Goal: Share content

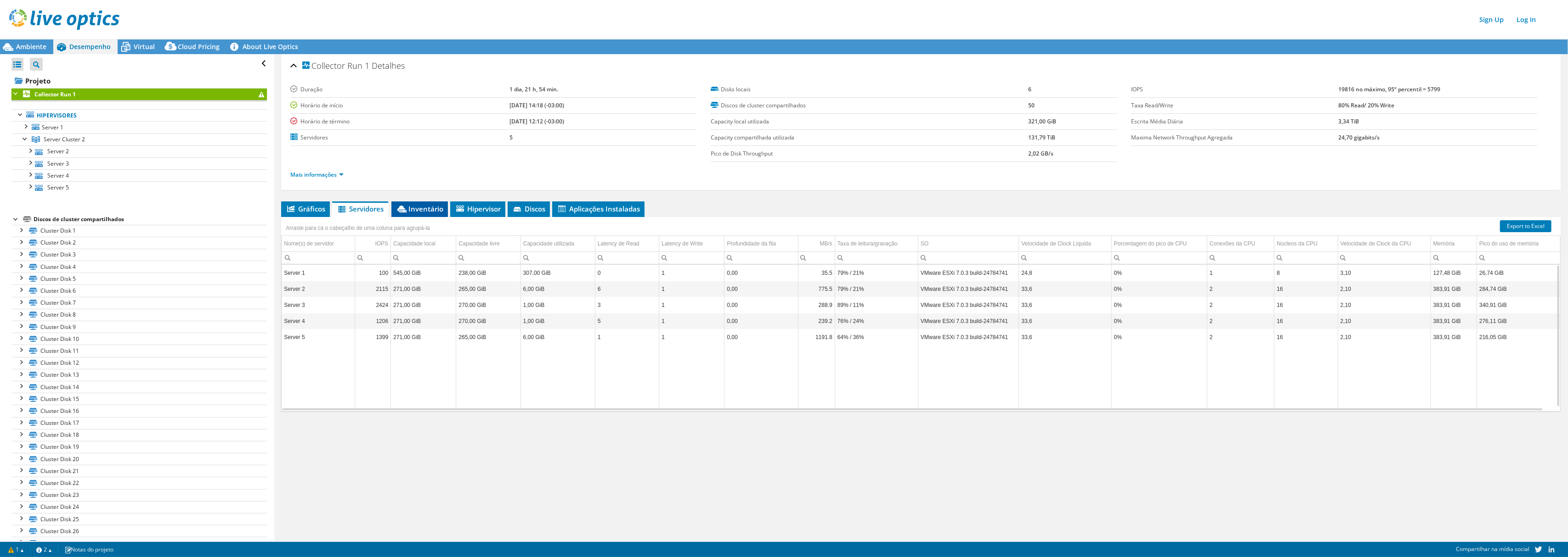
click at [426, 208] on span "Inventário" at bounding box center [419, 209] width 47 height 9
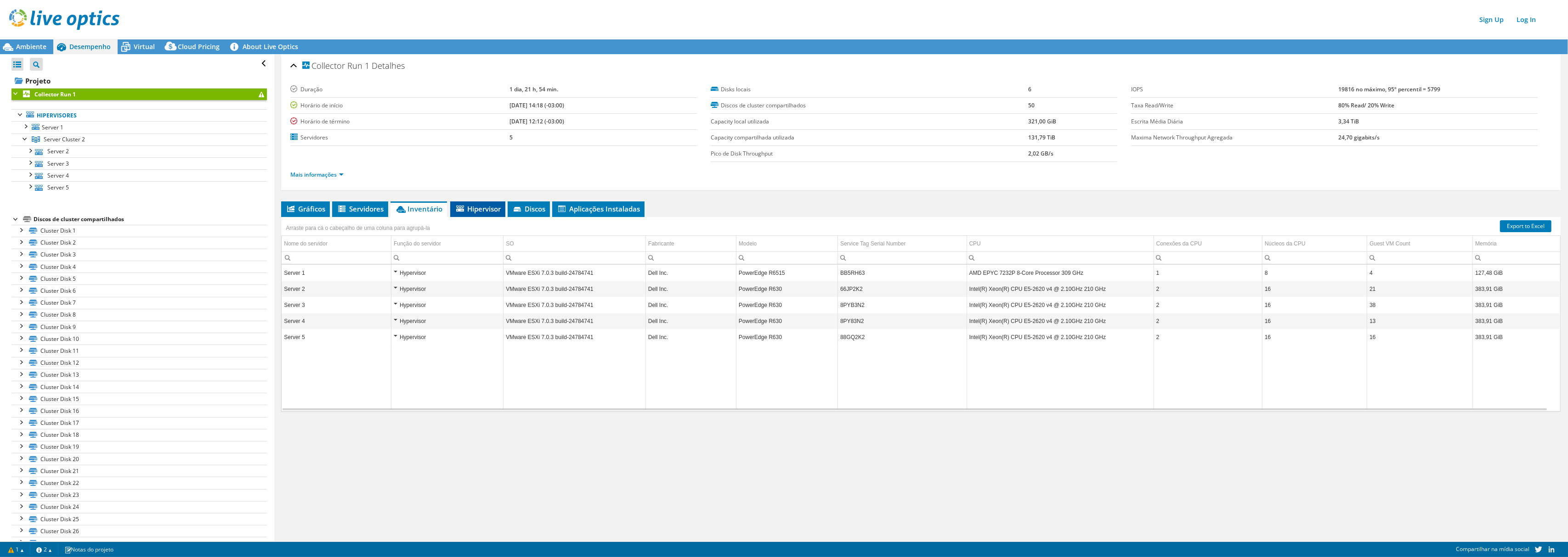
click at [487, 215] on li "Hipervisor" at bounding box center [478, 209] width 55 height 15
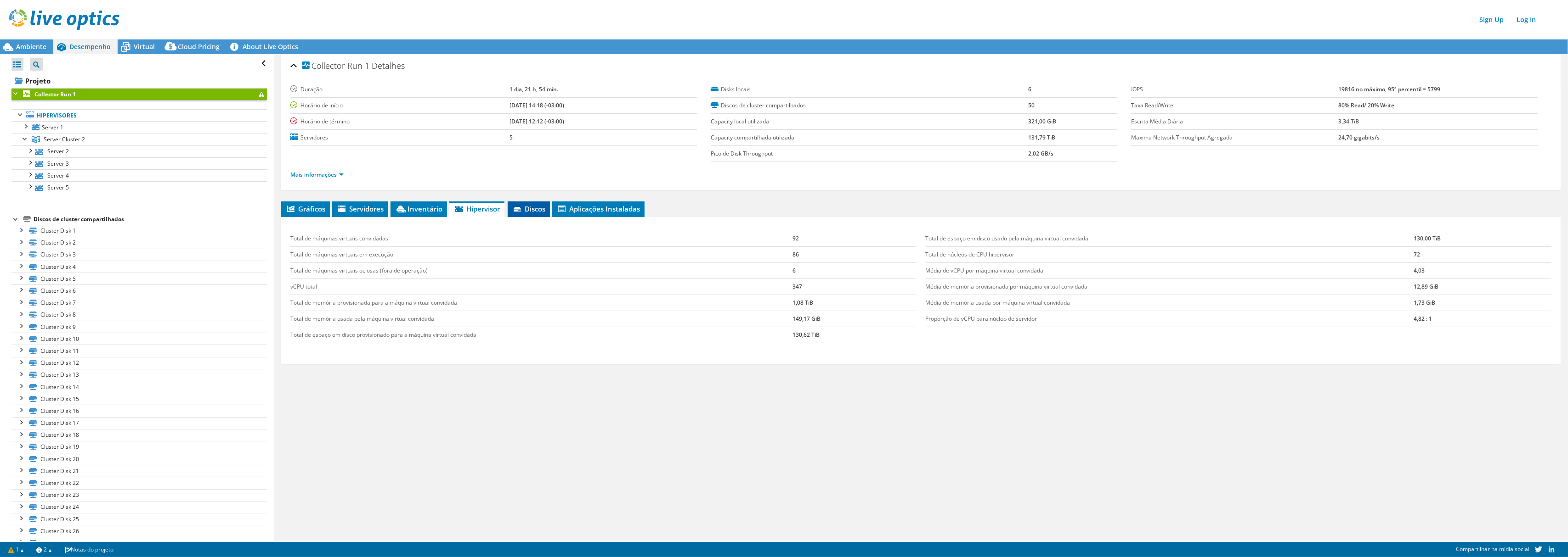
click at [535, 213] on span "Discos" at bounding box center [528, 209] width 33 height 9
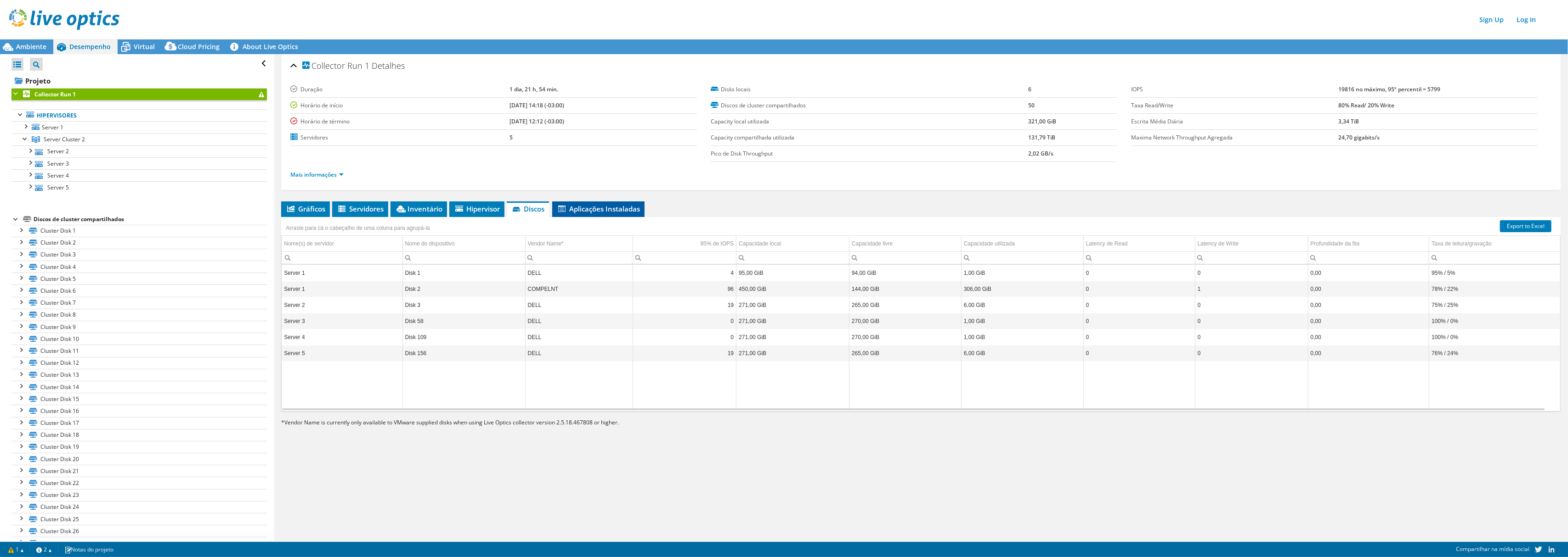
click at [600, 208] on span "Aplicações Instaladas" at bounding box center [598, 209] width 83 height 9
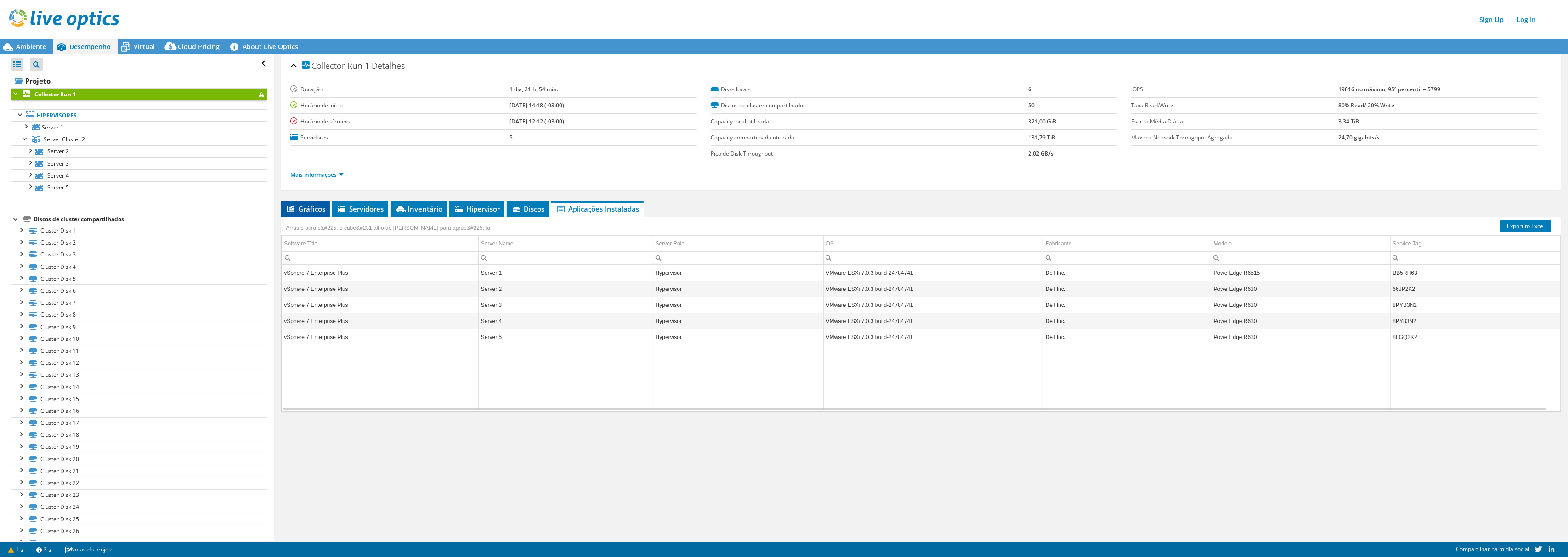
click at [314, 210] on span "Gráficos" at bounding box center [305, 209] width 39 height 9
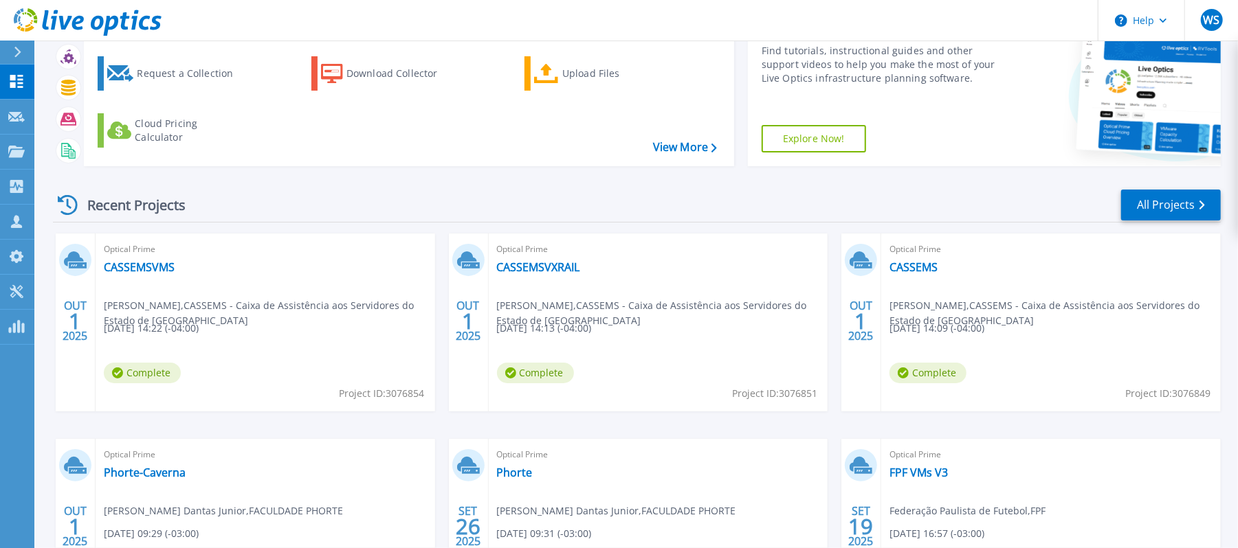
scroll to position [183, 0]
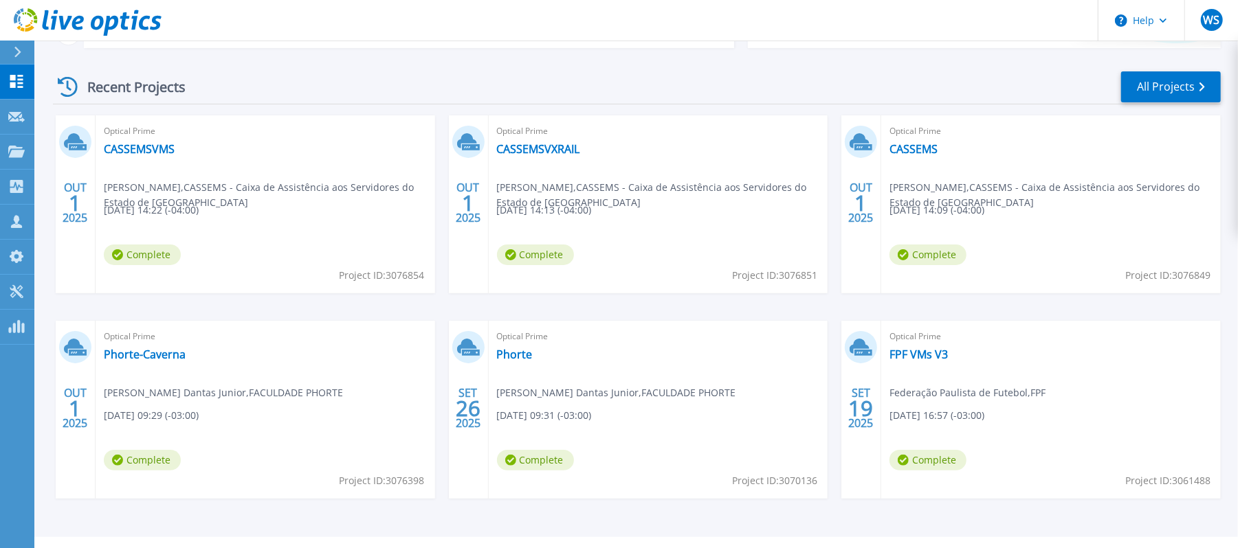
click at [896, 344] on div "Optical Prime FPF VMs V3 Federação Paulista de Futebol , FPF 09/19/2025, 16:57 …" at bounding box center [1051, 410] width 340 height 178
click at [906, 352] on link "FPF VMs V3" at bounding box center [918, 355] width 58 height 14
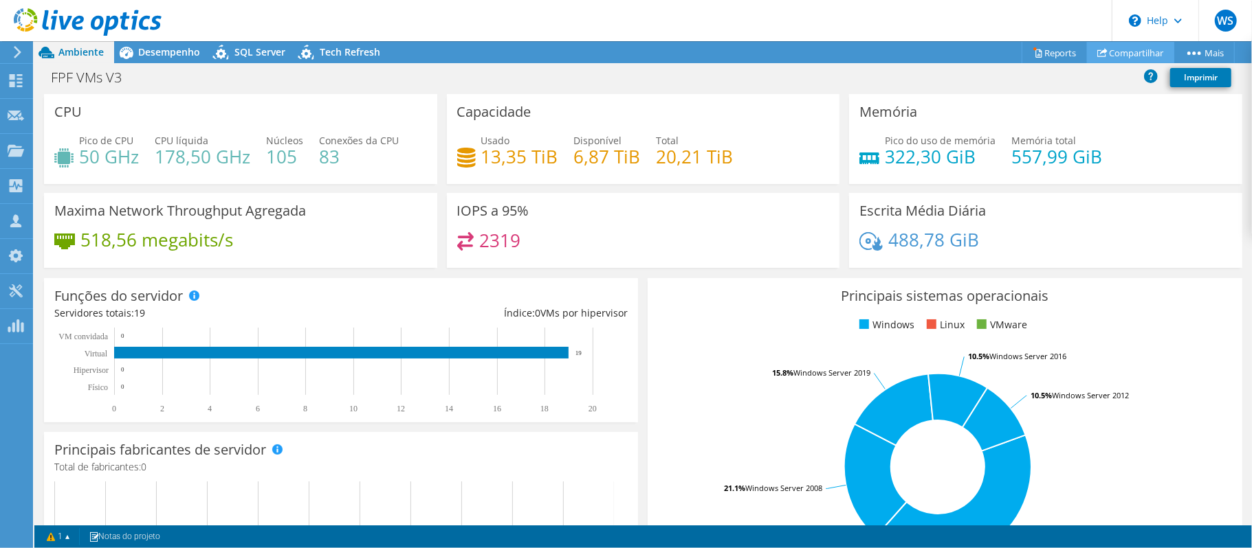
click at [1142, 47] on link "Compartilhar" at bounding box center [1130, 52] width 87 height 21
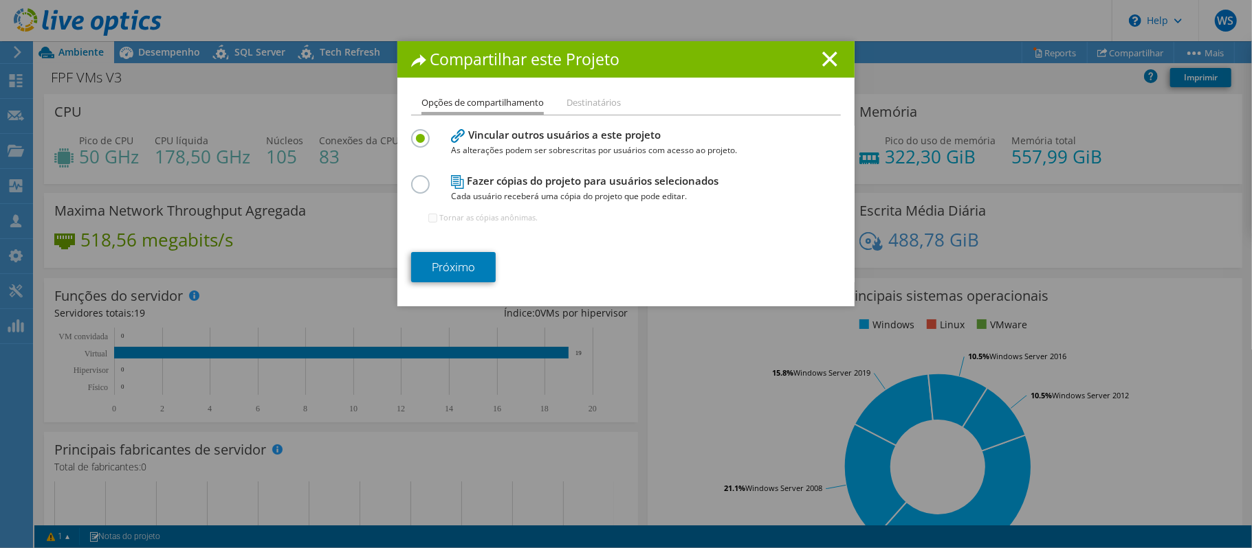
click at [493, 171] on div "Vincular outros usuários a este projeto As alterações podem ser sobrescritas po…" at bounding box center [626, 182] width 430 height 113
click at [416, 179] on label at bounding box center [423, 176] width 24 height 3
click at [0, 0] on input "radio" at bounding box center [0, 0] width 0 height 0
click at [440, 259] on link "Próximo" at bounding box center [453, 267] width 85 height 30
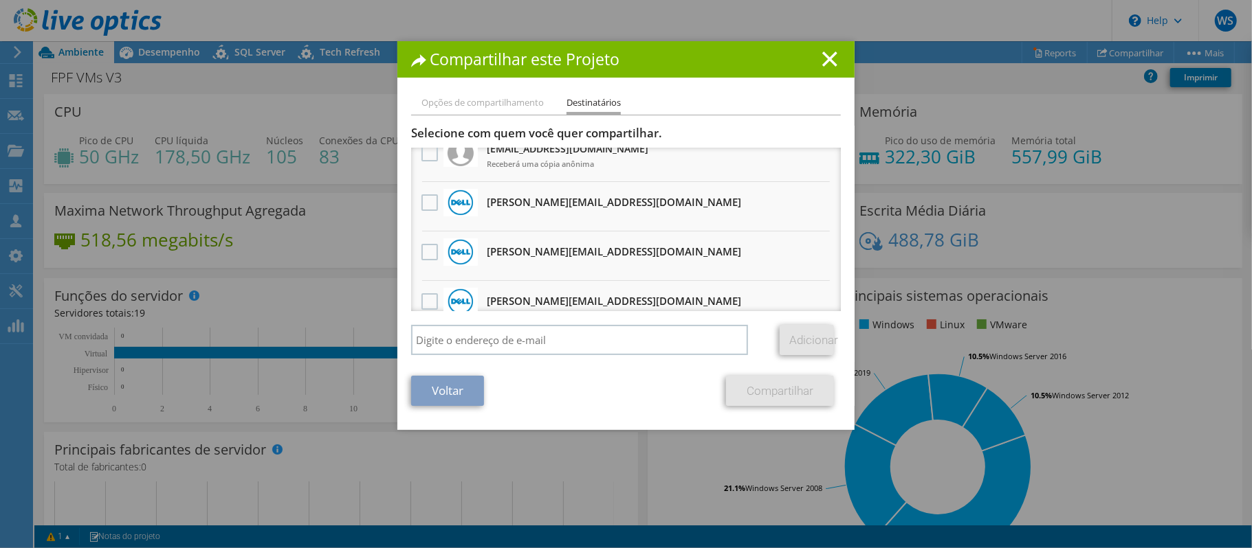
scroll to position [152, 0]
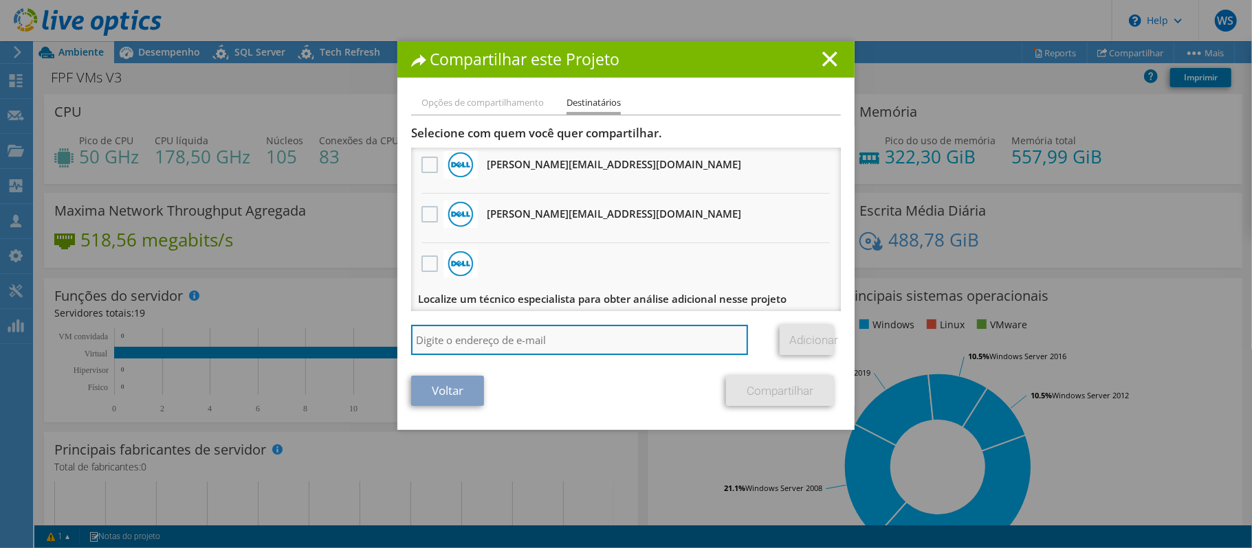
click at [553, 329] on input "search" at bounding box center [579, 340] width 337 height 30
drag, startPoint x: 419, startPoint y: 331, endPoint x: 427, endPoint y: 331, distance: 9.0
click at [419, 330] on input "search" at bounding box center [579, 340] width 337 height 30
paste input "[PERSON_NAME][EMAIL_ADDRESS][DOMAIN_NAME]"
type input "[PERSON_NAME][EMAIL_ADDRESS][DOMAIN_NAME]"
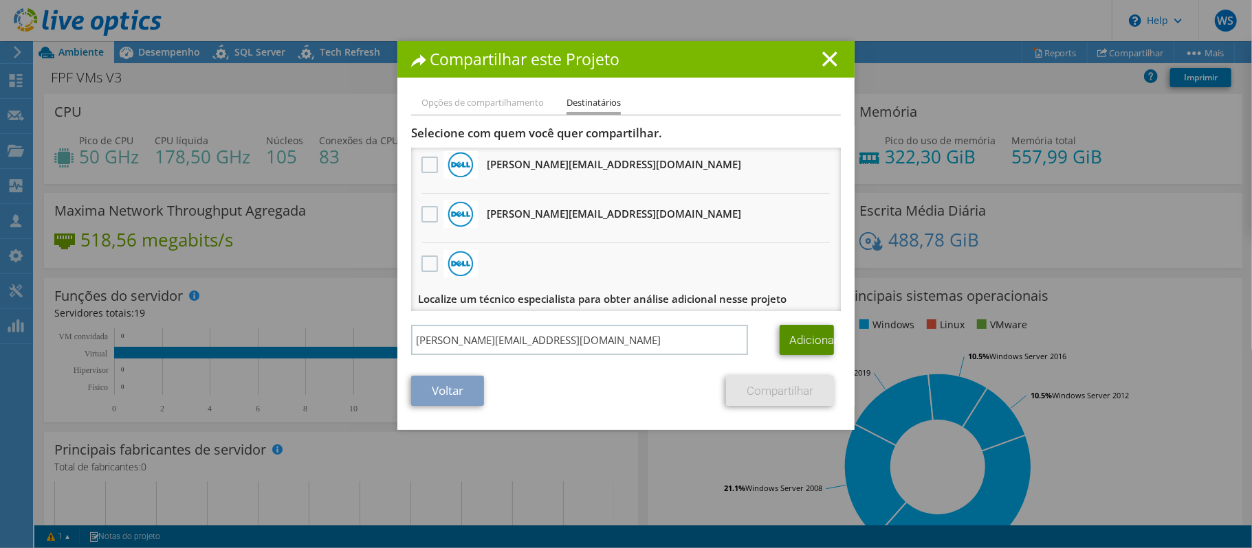
click at [810, 339] on link "Adicionar" at bounding box center [806, 340] width 54 height 30
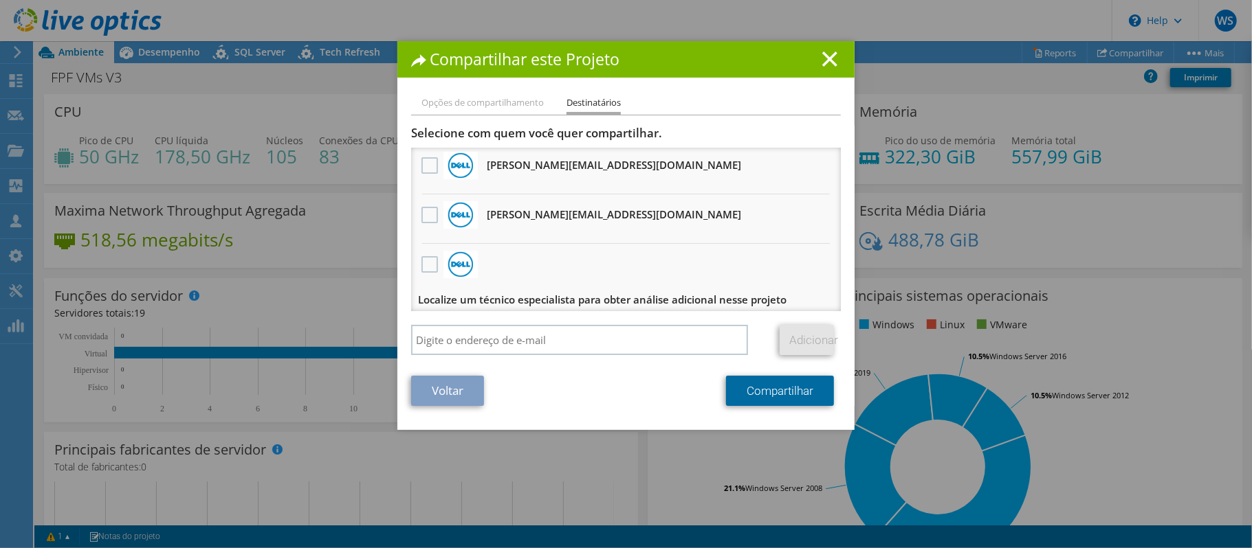
click at [770, 392] on link "Compartilhar" at bounding box center [780, 391] width 108 height 30
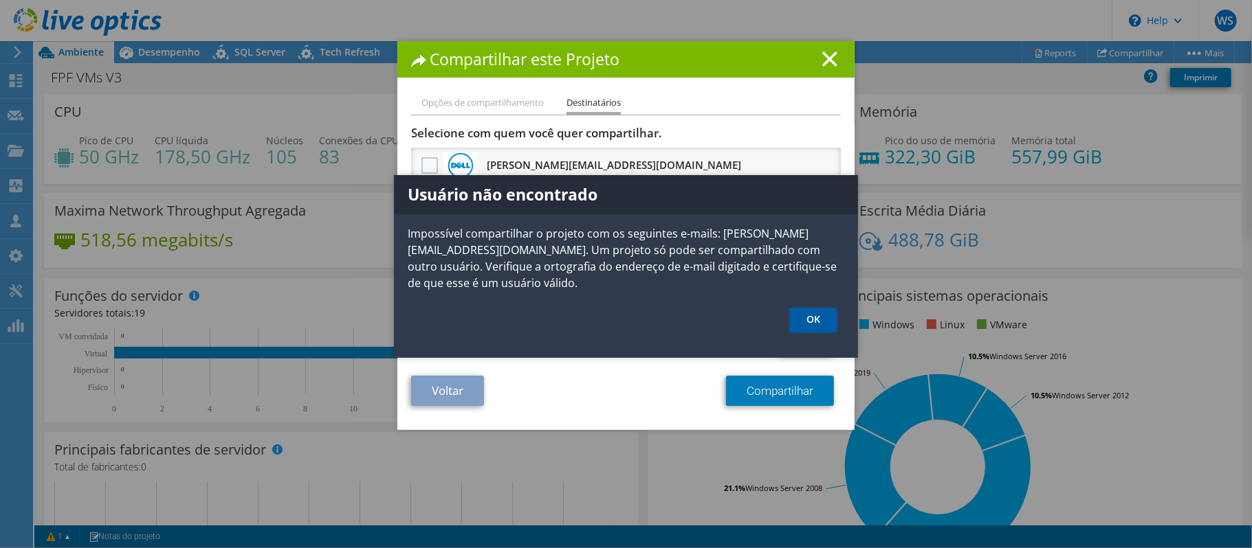
click at [823, 319] on link "OK" at bounding box center [813, 320] width 48 height 25
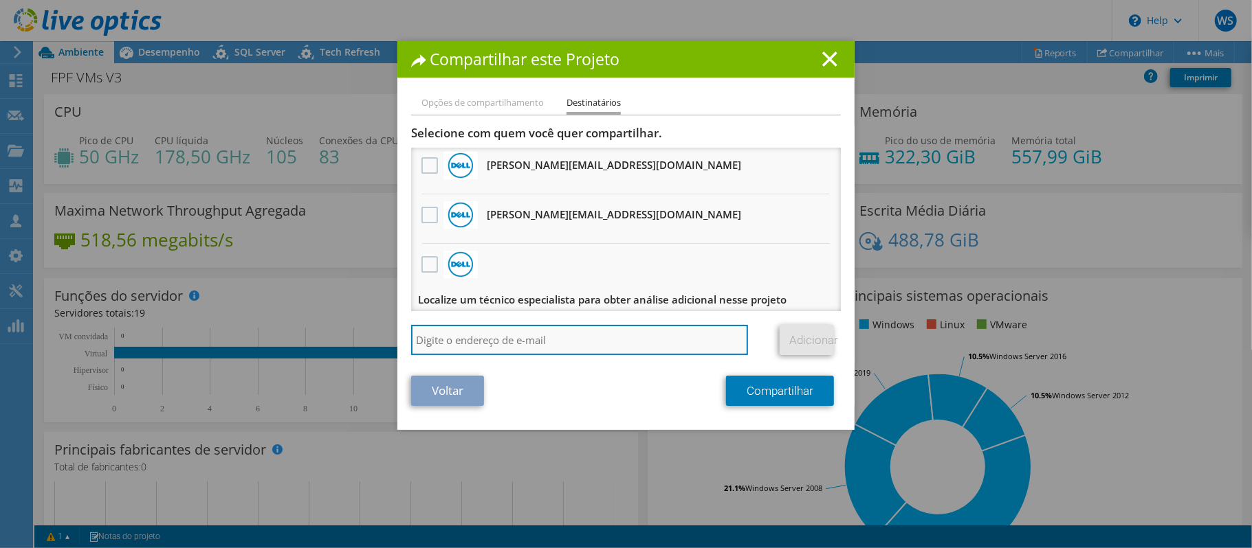
click at [610, 353] on input "search" at bounding box center [579, 340] width 337 height 30
paste input "[PERSON_NAME][EMAIL_ADDRESS][DOMAIN_NAME]"
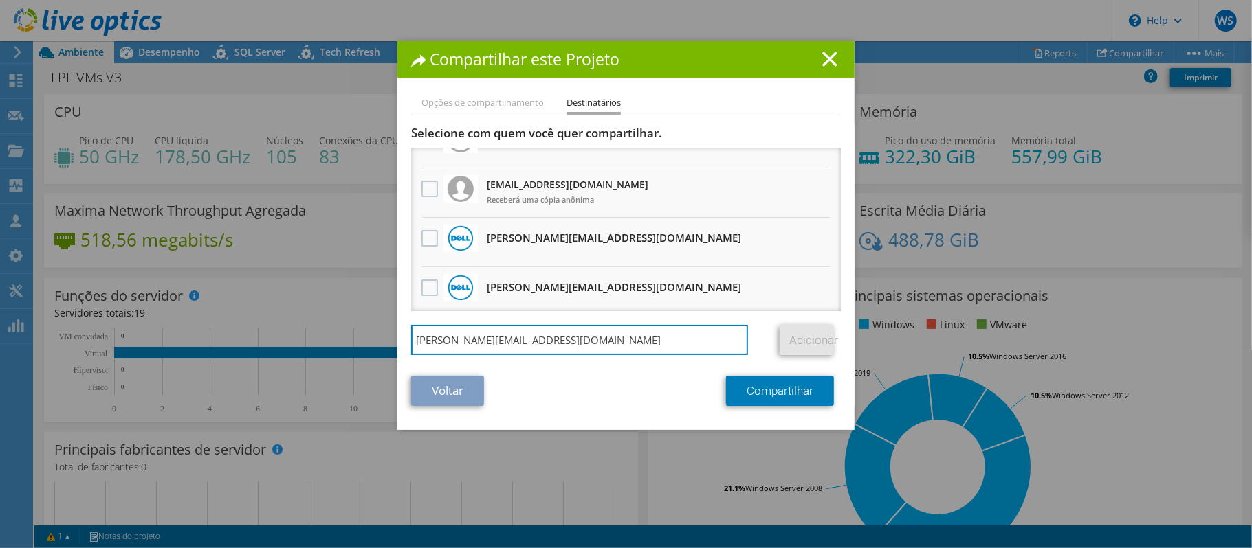
scroll to position [0, 0]
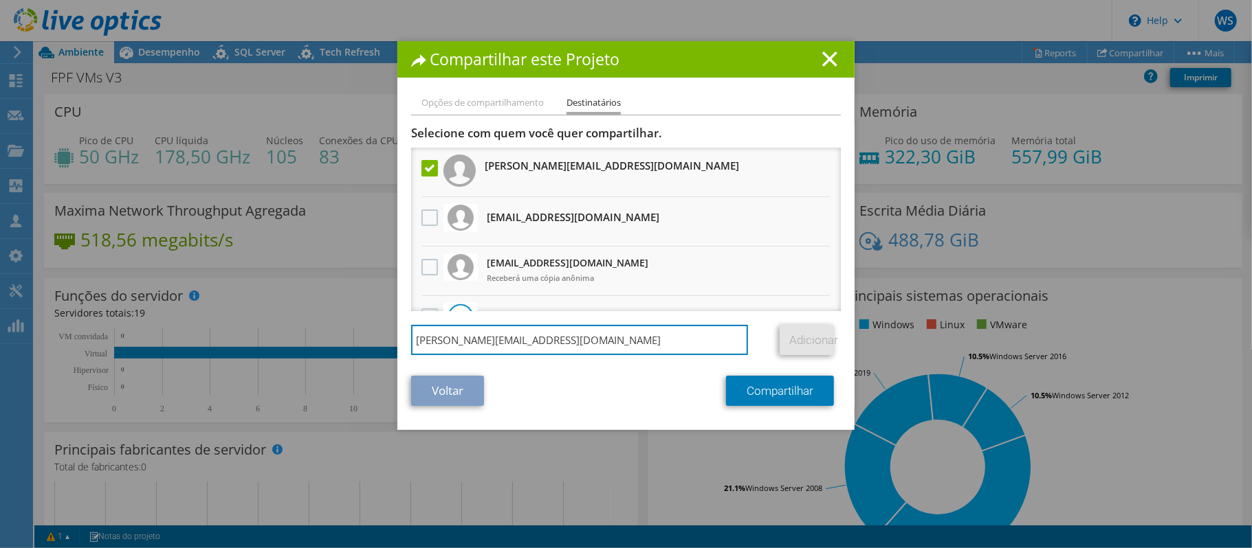
type input "[PERSON_NAME][EMAIL_ADDRESS][DOMAIN_NAME]"
click at [421, 166] on label at bounding box center [431, 168] width 20 height 16
click at [0, 0] on input "checkbox" at bounding box center [0, 0] width 0 height 0
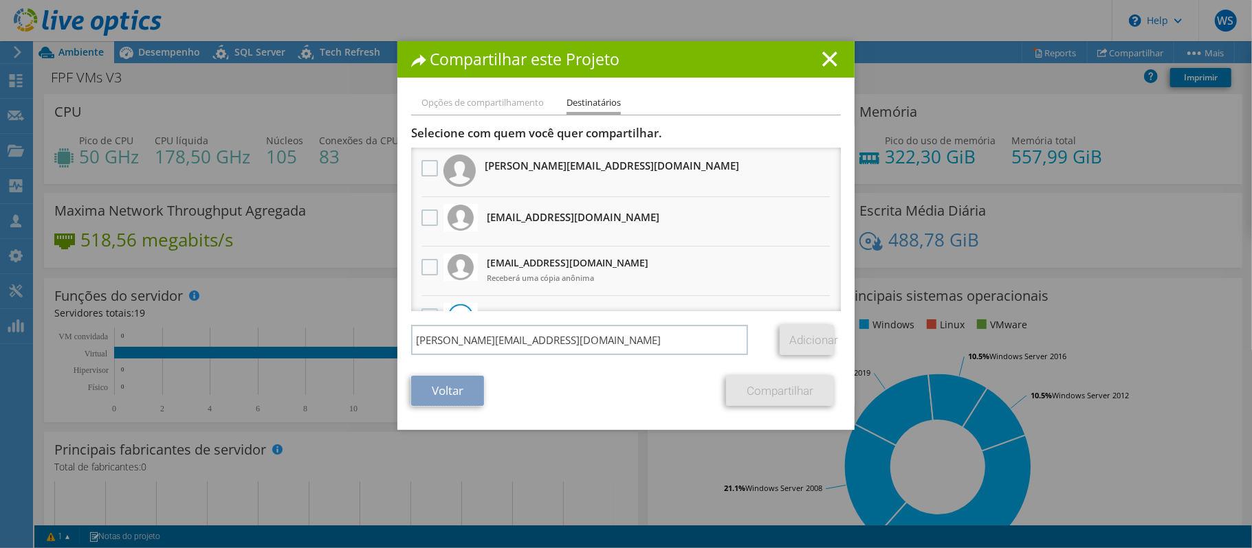
click at [456, 392] on link "Voltar" at bounding box center [447, 391] width 73 height 30
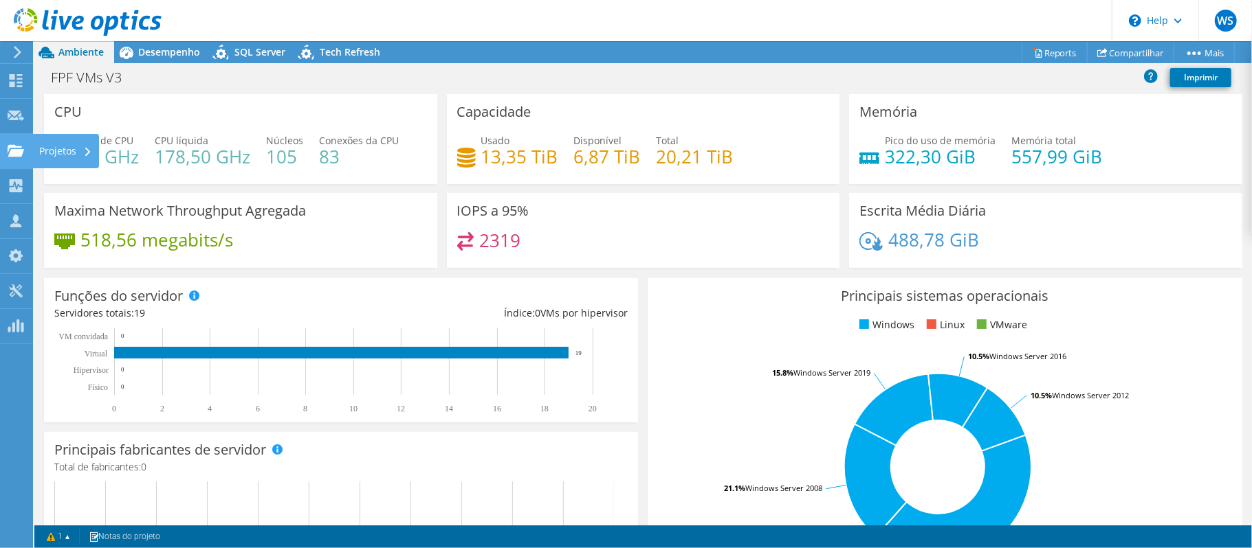
click at [23, 146] on icon at bounding box center [16, 150] width 16 height 13
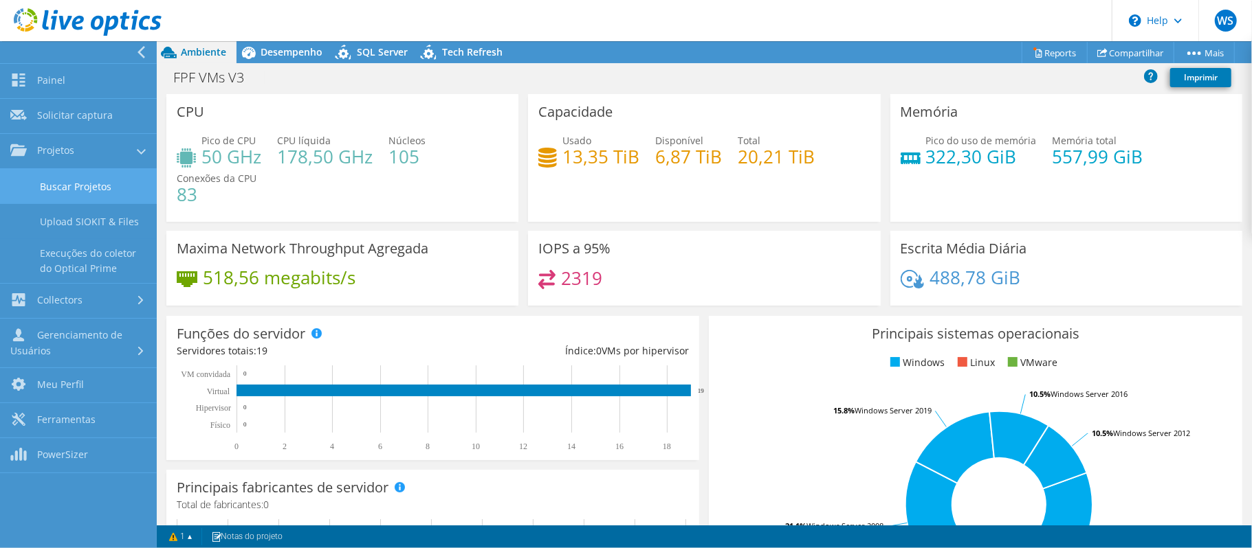
click at [69, 185] on link "Buscar Projetos" at bounding box center [78, 186] width 157 height 35
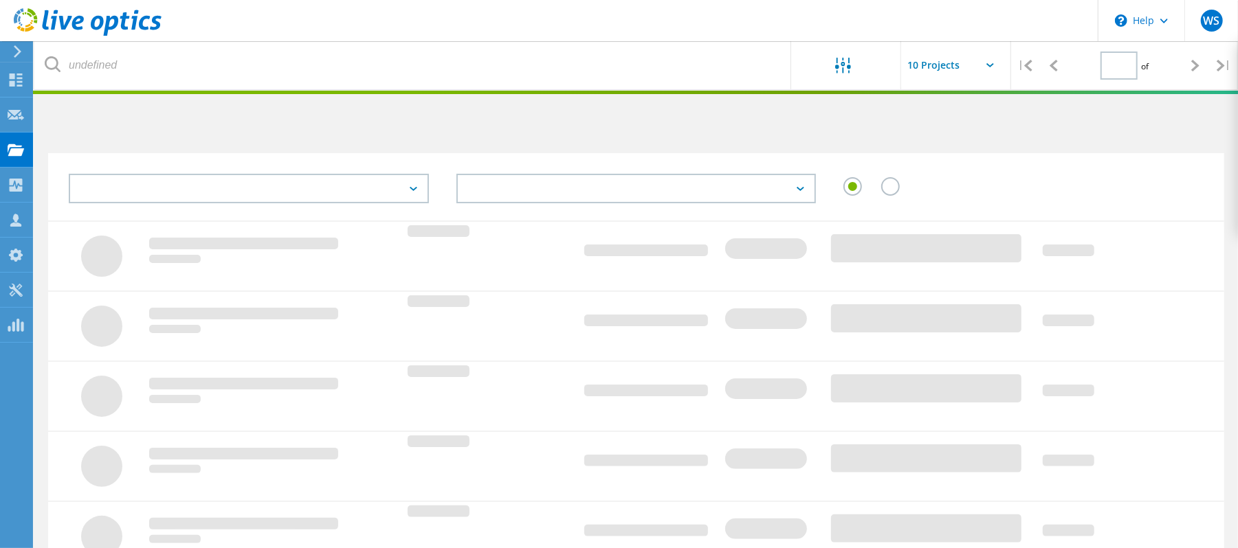
type input "1"
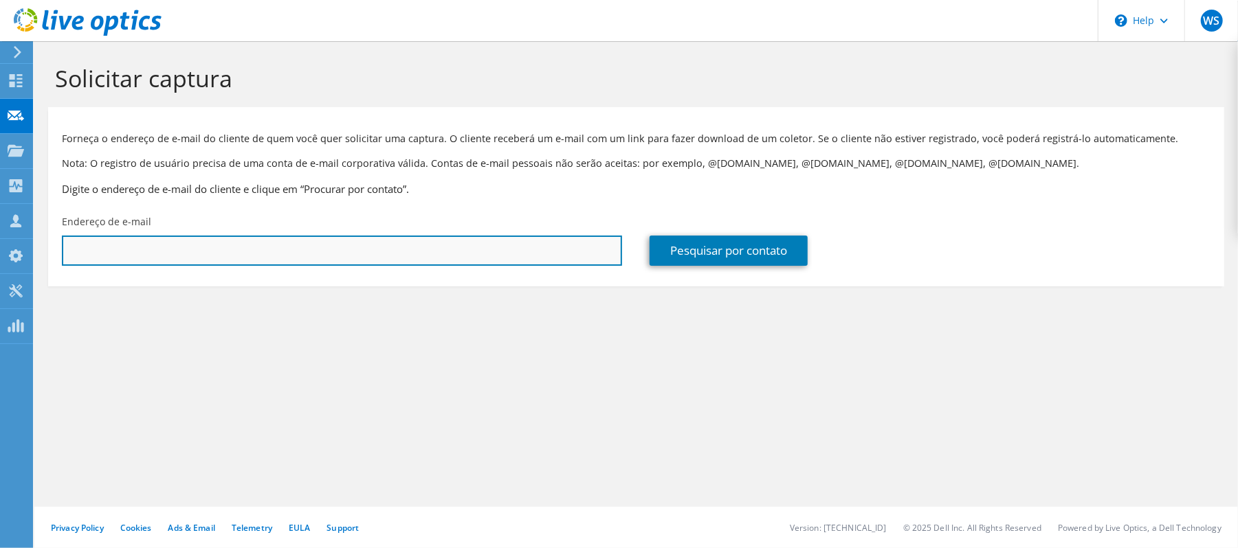
click at [113, 248] on input "text" at bounding box center [342, 251] width 560 height 30
paste input "franklin.camilo@positivo.com.br"
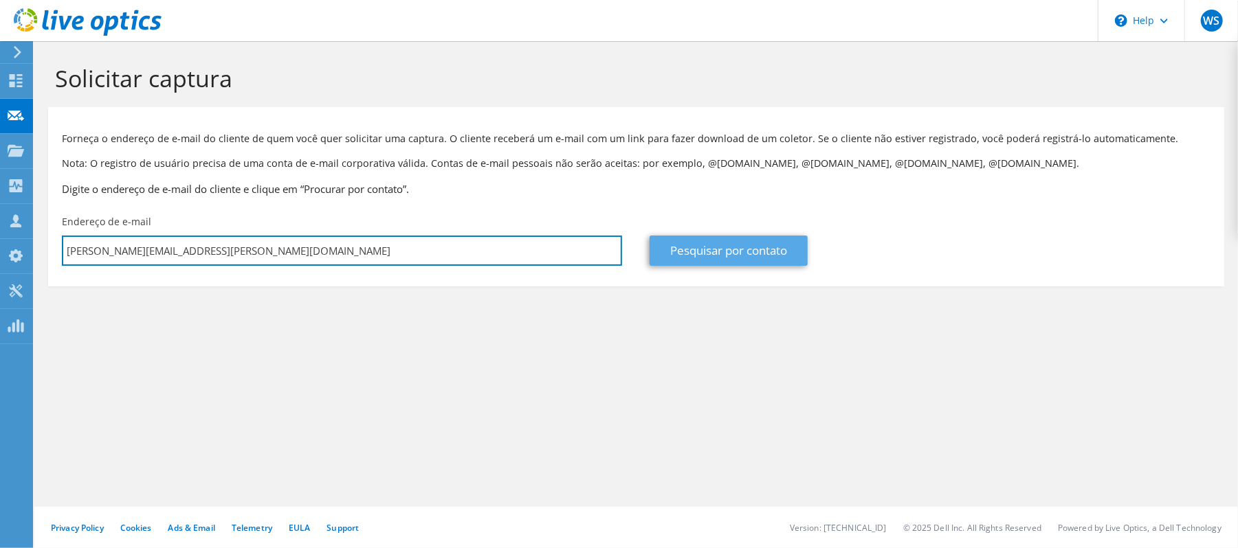
type input "[PERSON_NAME][EMAIL_ADDRESS][DOMAIN_NAME]"
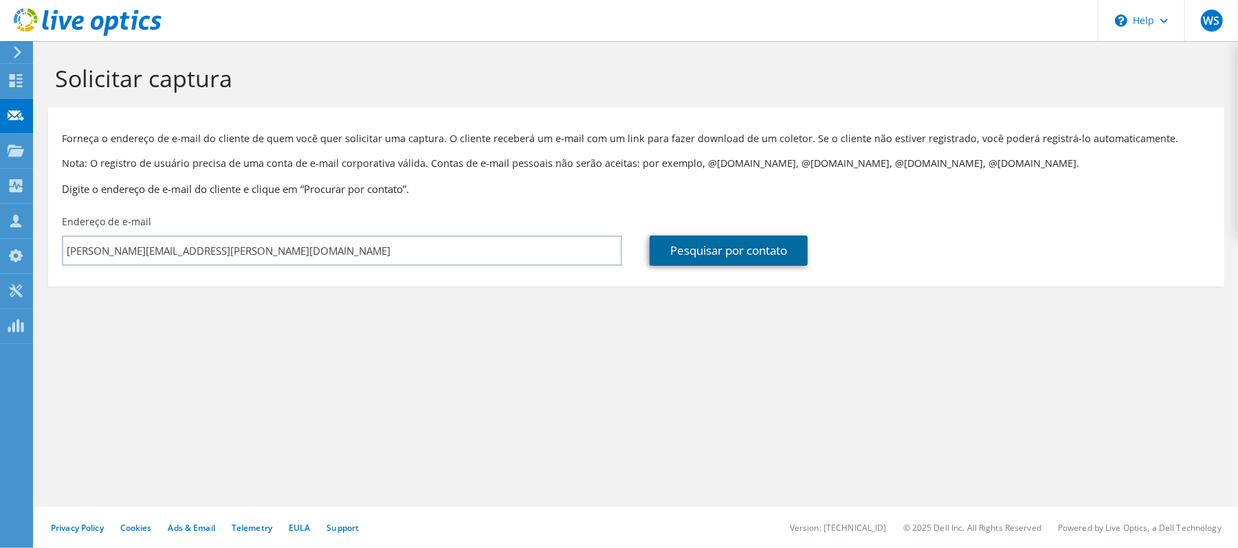
click at [715, 246] on link "Pesquisar por contato" at bounding box center [728, 251] width 158 height 30
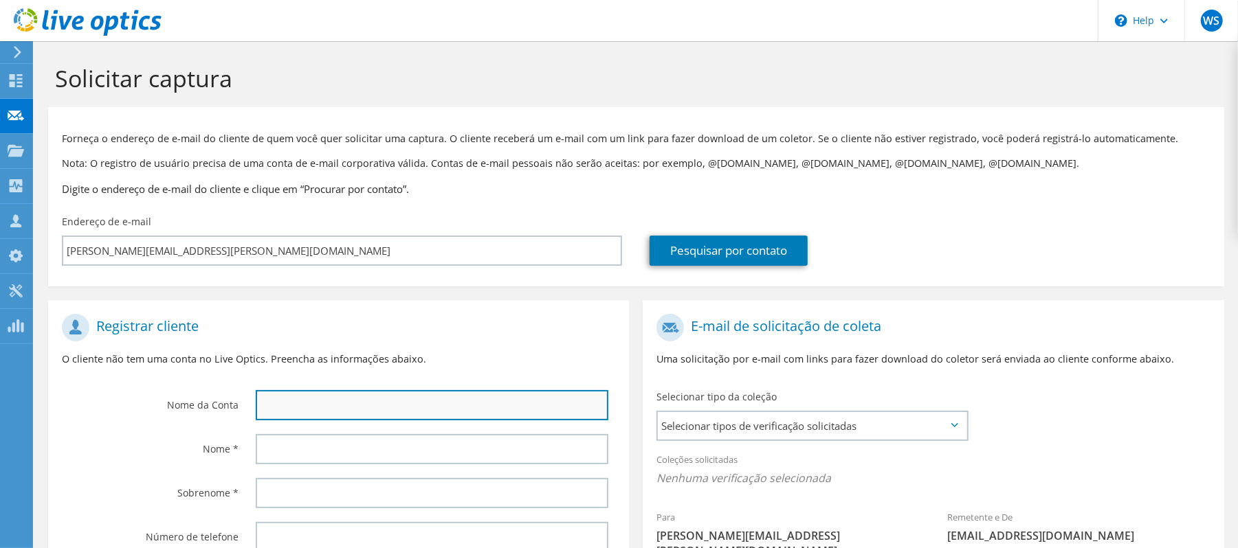
click at [333, 411] on input "text" at bounding box center [432, 405] width 353 height 30
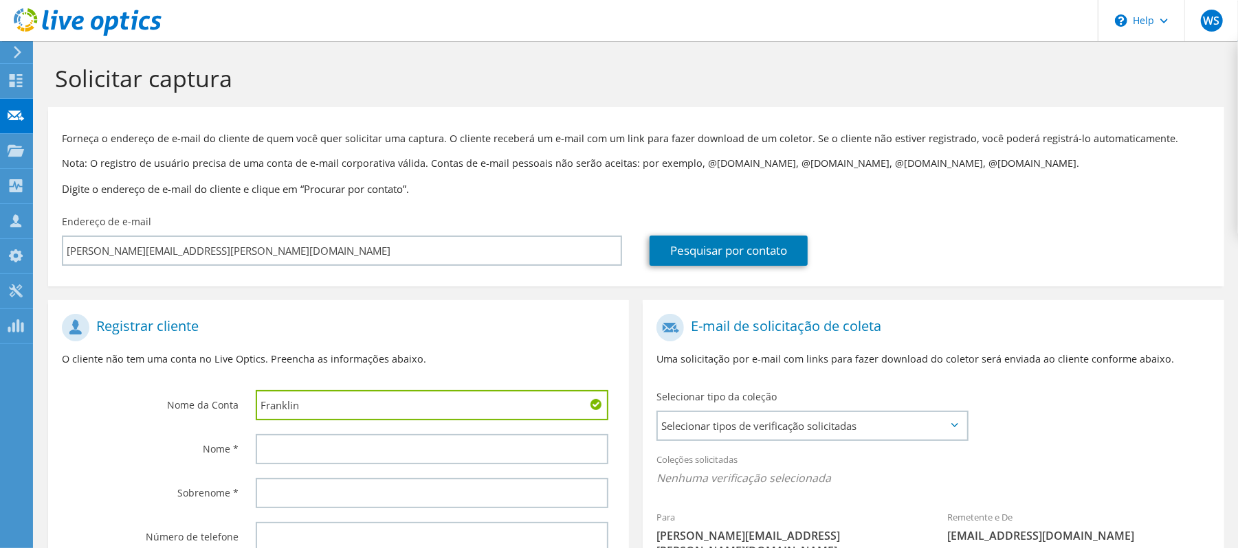
click at [333, 411] on input "Franklin" at bounding box center [432, 405] width 353 height 30
type input "Franklin - POSITIVO"
drag, startPoint x: 298, startPoint y: 403, endPoint x: 242, endPoint y: 400, distance: 56.4
click at [242, 400] on div "Franklin - POSITIVO" at bounding box center [436, 405] width 388 height 44
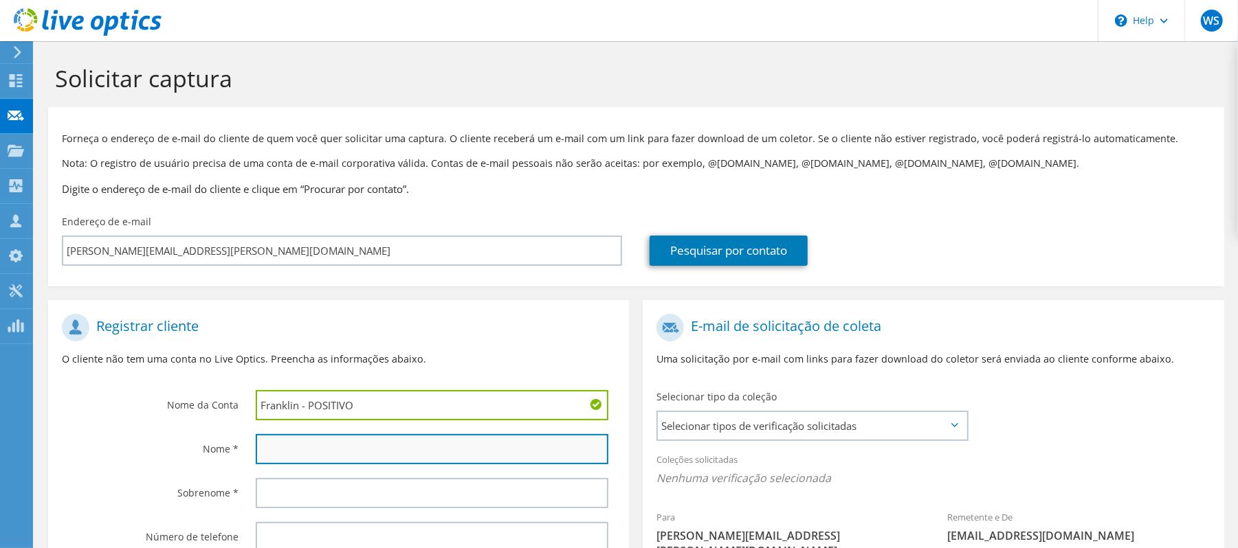
click at [280, 446] on input "text" at bounding box center [432, 449] width 353 height 30
paste input "Franklin"
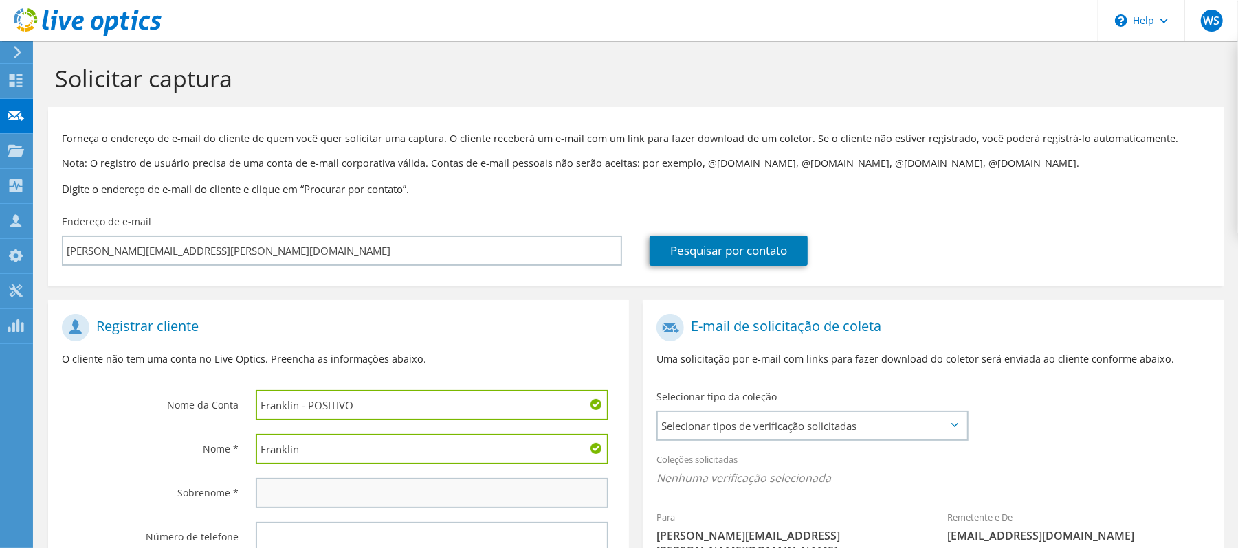
type input "Franklin"
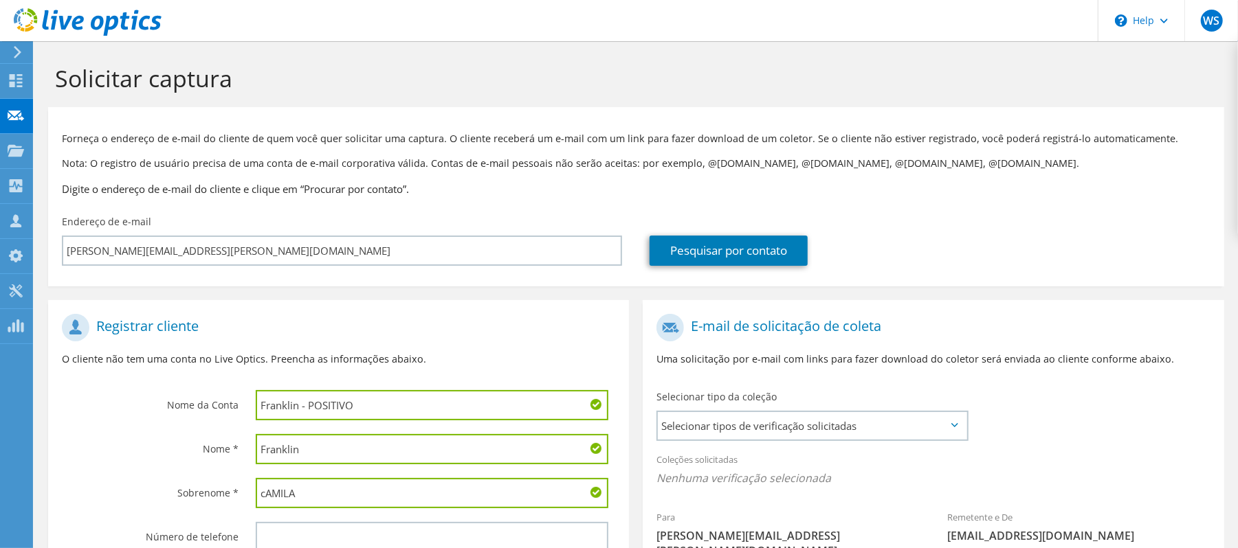
drag, startPoint x: 339, startPoint y: 482, endPoint x: 122, endPoint y: 489, distance: 216.6
click at [122, 487] on div "Sobrenome * cAMILA" at bounding box center [338, 493] width 581 height 44
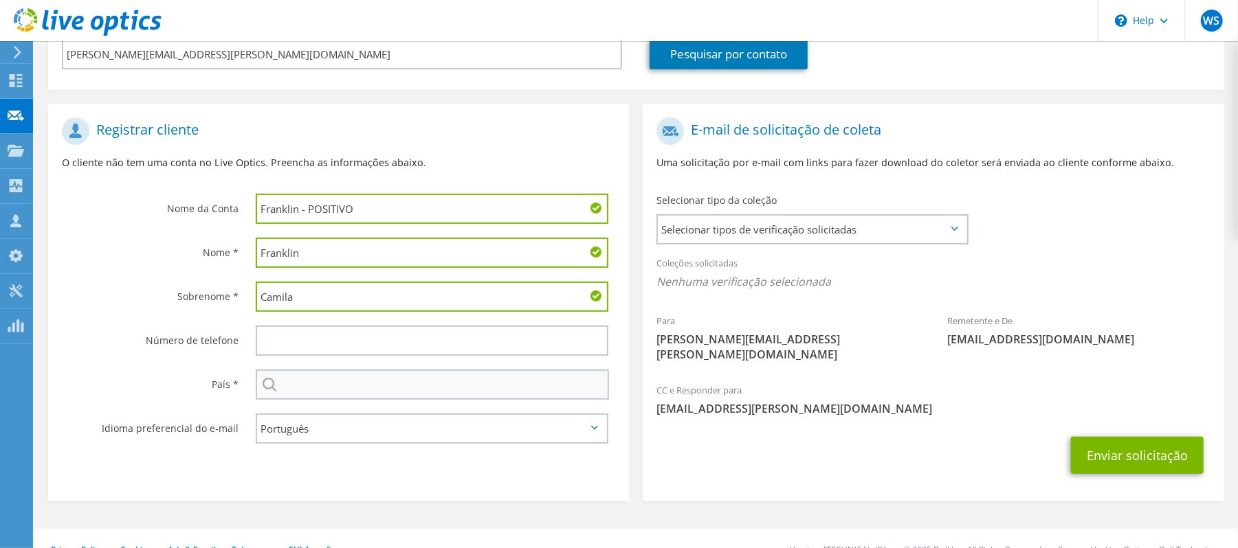
scroll to position [203, 0]
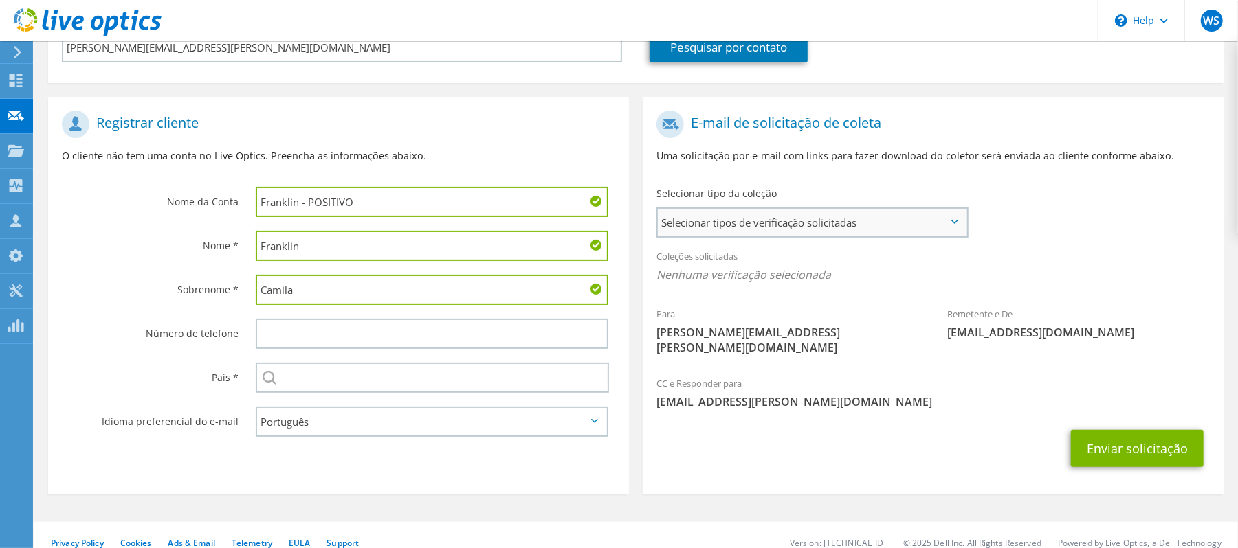
type input "Camila"
click at [778, 212] on span "Selecionar tipos de verificação solicitadas" at bounding box center [812, 222] width 309 height 27
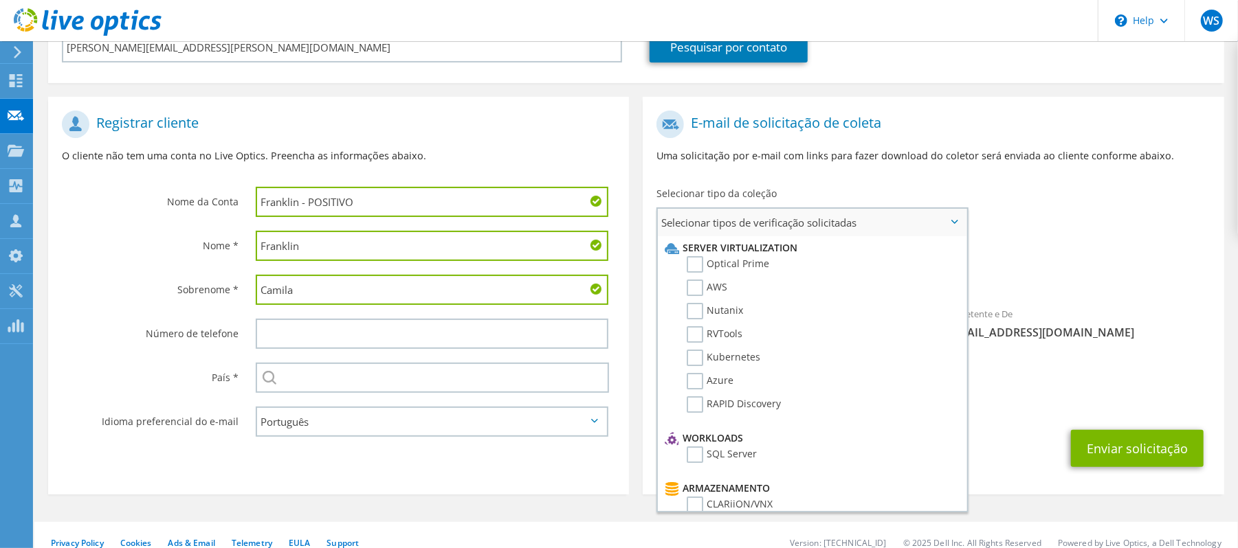
click at [683, 260] on li "Optical Prime" at bounding box center [810, 267] width 298 height 23
click at [691, 261] on label "Optical Prime" at bounding box center [728, 264] width 82 height 16
click at [0, 0] on input "Optical Prime" at bounding box center [0, 0] width 0 height 0
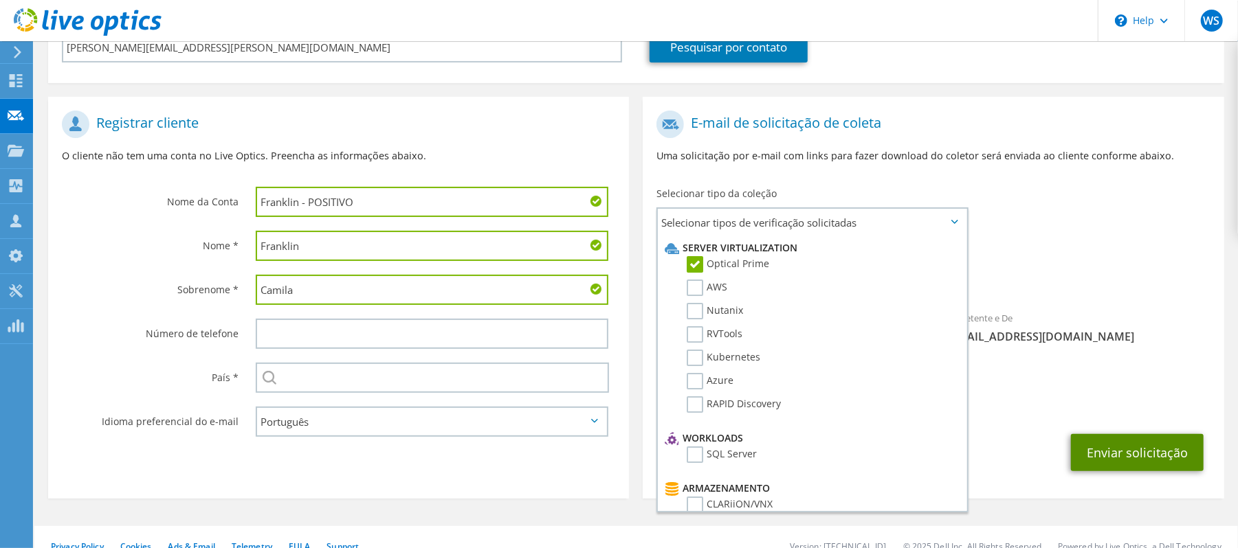
click at [1163, 434] on button "Enviar solicitação" at bounding box center [1137, 452] width 133 height 37
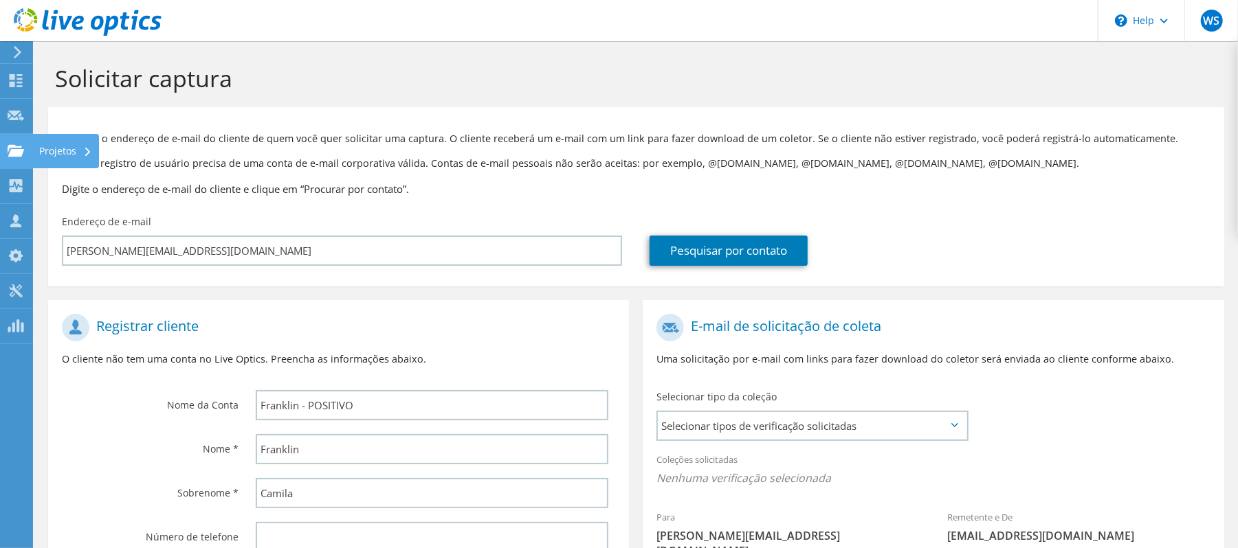
click at [34, 154] on div "Projetos" at bounding box center [65, 151] width 67 height 34
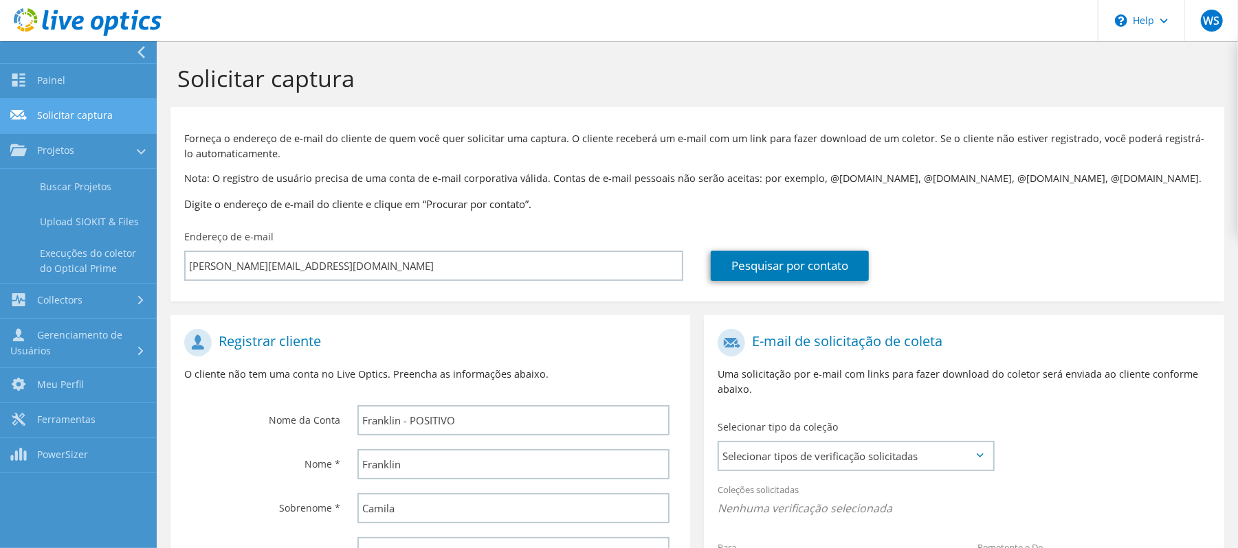
click at [72, 119] on link "Solicitar captura" at bounding box center [78, 116] width 157 height 35
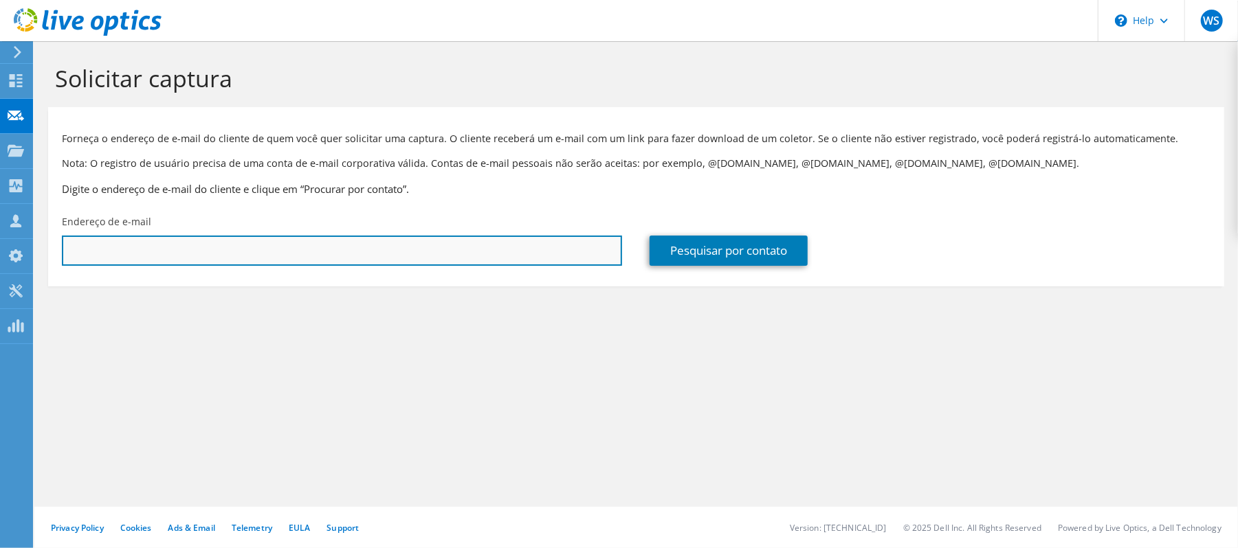
click at [133, 253] on input "text" at bounding box center [342, 251] width 560 height 30
paste input "Franklin"
type input "Franklin"
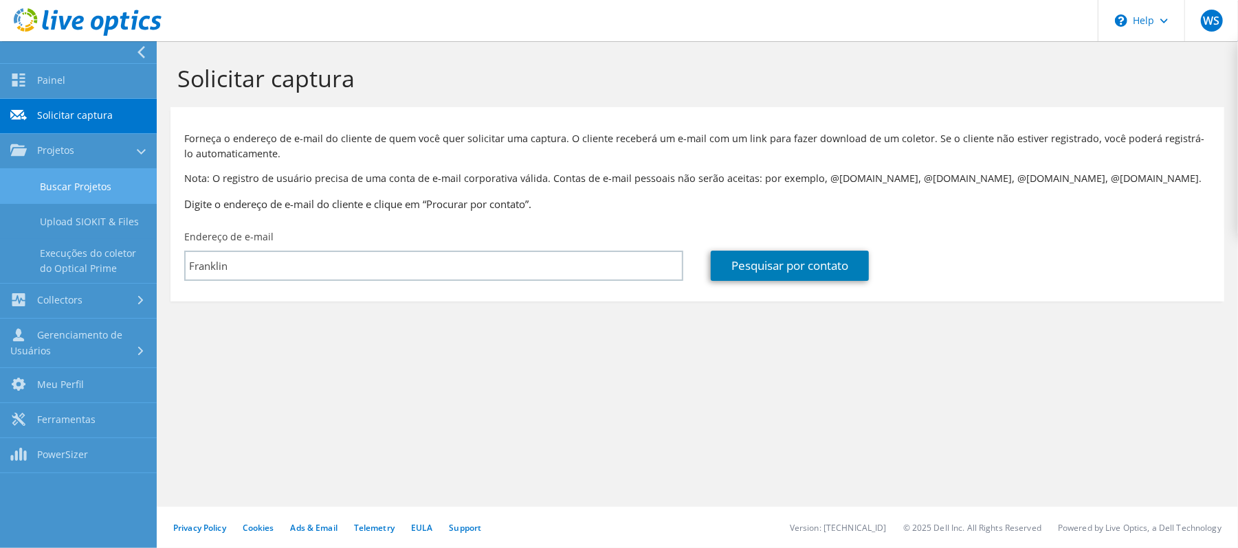
drag, startPoint x: 67, startPoint y: 177, endPoint x: 72, endPoint y: 183, distance: 7.8
click at [67, 180] on link "Buscar Projetos" at bounding box center [78, 186] width 157 height 35
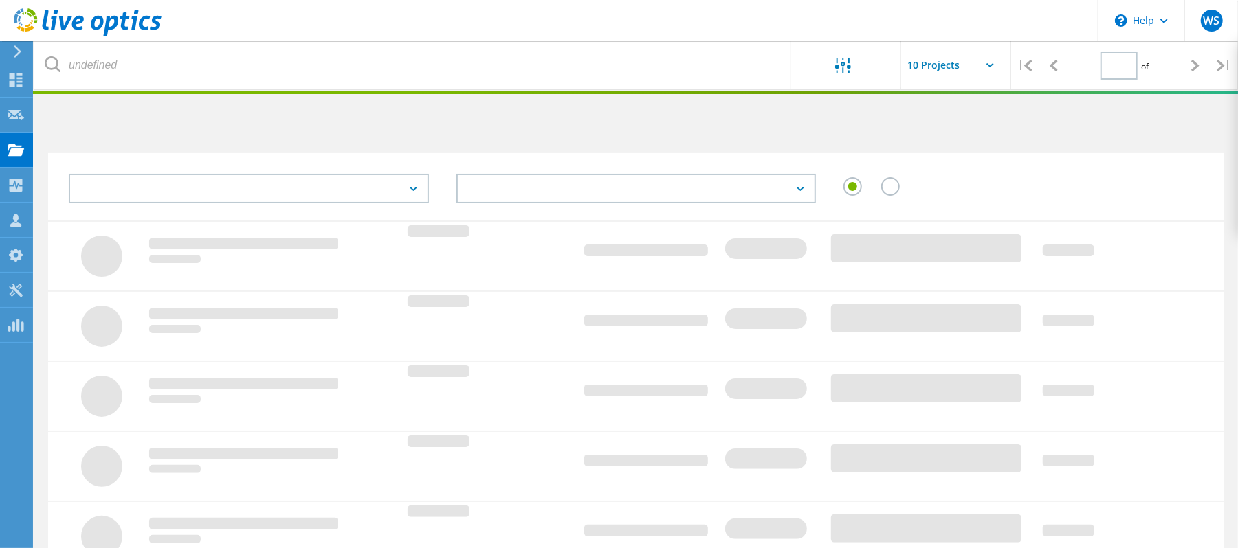
type input "1"
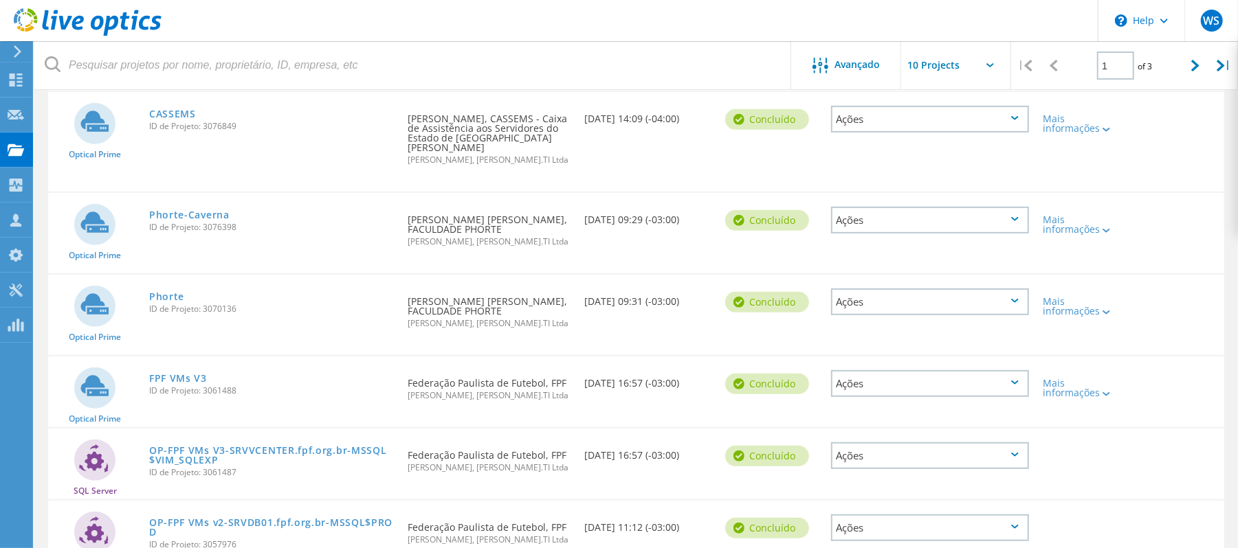
scroll to position [366, 0]
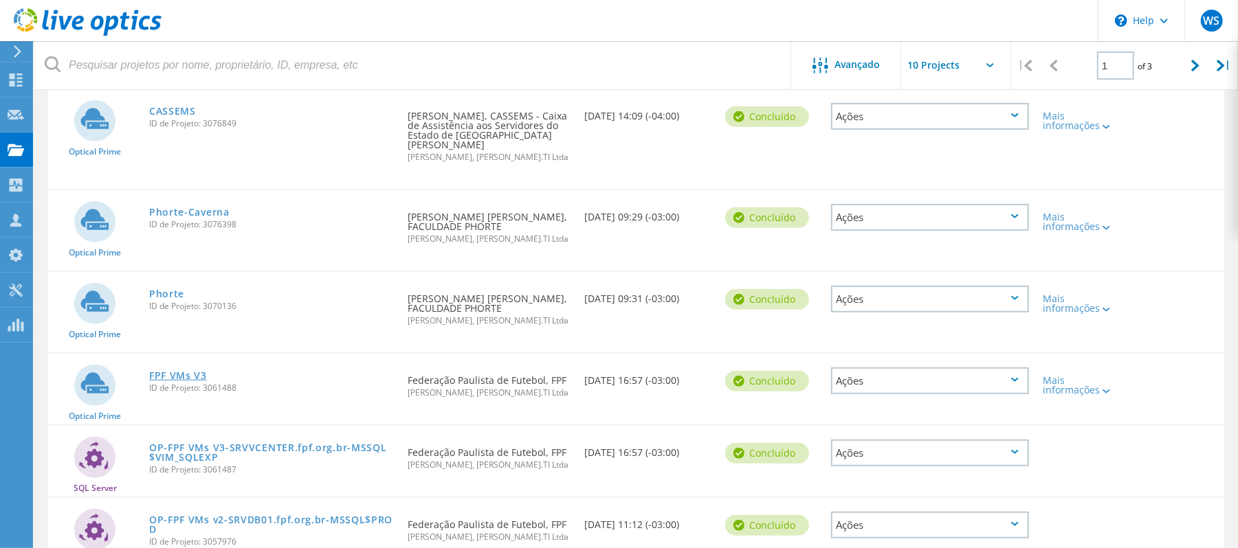
click at [191, 371] on link "FPF VMs V3" at bounding box center [178, 376] width 58 height 10
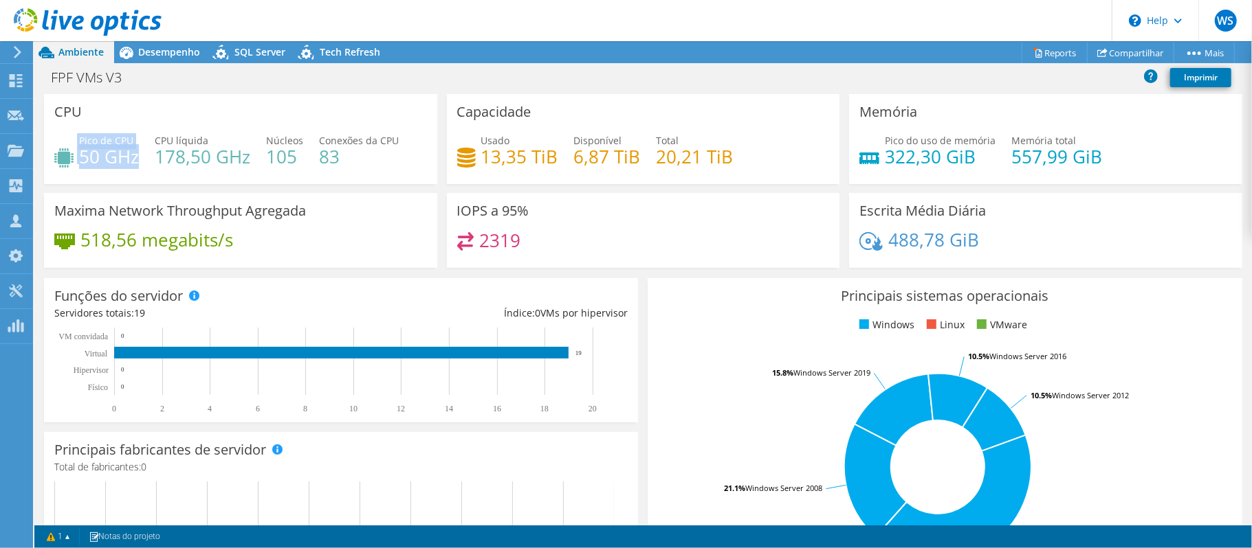
drag, startPoint x: 138, startPoint y: 157, endPoint x: 77, endPoint y: 157, distance: 61.2
click at [77, 157] on div "Pico de CPU 50 GHz" at bounding box center [96, 148] width 85 height 31
click at [172, 164] on h4 "178,50 GHz" at bounding box center [203, 156] width 96 height 15
drag, startPoint x: 153, startPoint y: 146, endPoint x: 199, endPoint y: 154, distance: 46.8
click at [197, 154] on div "Pico de CPU 50 GHz CPU líquida 178,50 GHz Núcleos 105 Conexões da CPU 83" at bounding box center [240, 155] width 373 height 45
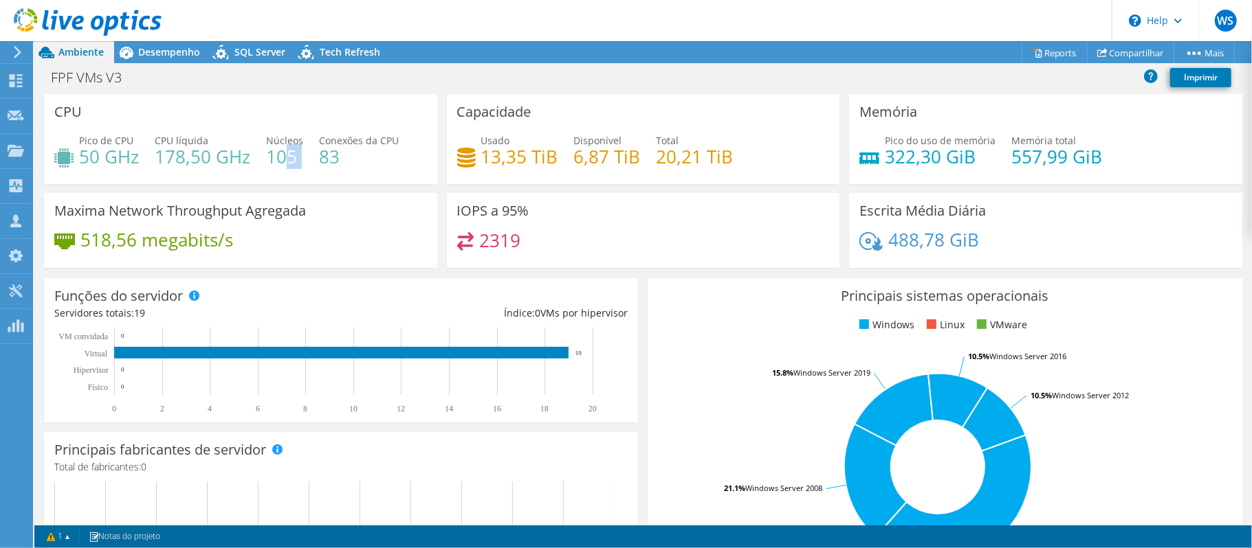
drag, startPoint x: 297, startPoint y: 153, endPoint x: 317, endPoint y: 155, distance: 20.0
click at [302, 155] on div "Pico de CPU 50 GHz CPU líquida 178,50 GHz Núcleos 105 Conexões da CPU 83" at bounding box center [240, 155] width 373 height 45
drag, startPoint x: 335, startPoint y: 154, endPoint x: 416, endPoint y: 174, distance: 82.8
click at [337, 154] on h4 "83" at bounding box center [359, 156] width 80 height 15
drag, startPoint x: 477, startPoint y: 154, endPoint x: 515, endPoint y: 164, distance: 39.0
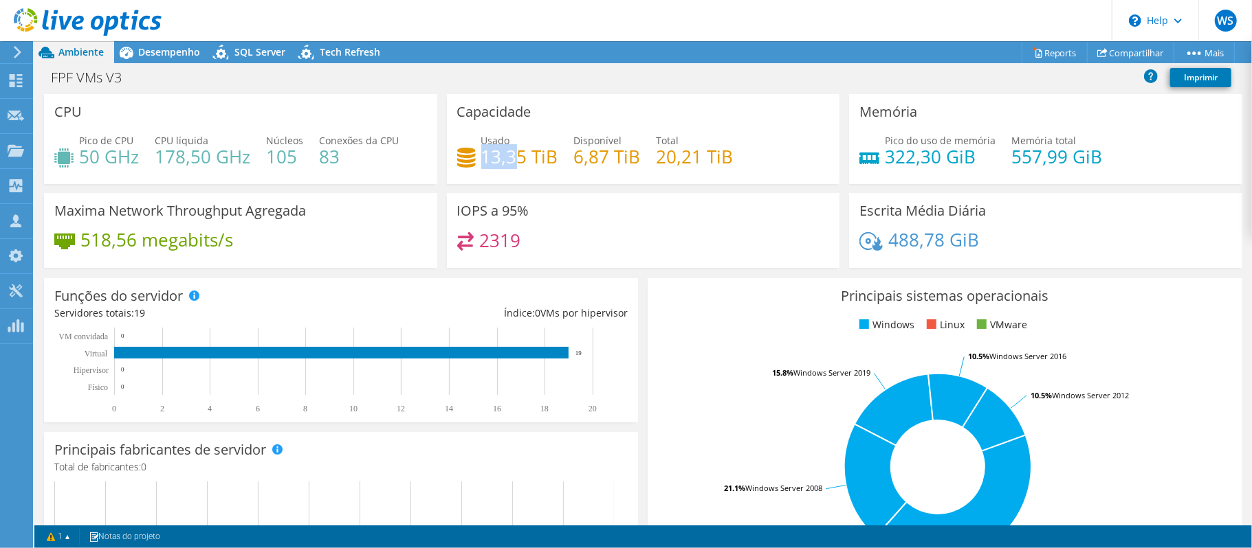
click at [511, 158] on h4 "13,35 TiB" at bounding box center [519, 156] width 77 height 15
click at [163, 50] on span "Desempenho" at bounding box center [169, 51] width 62 height 13
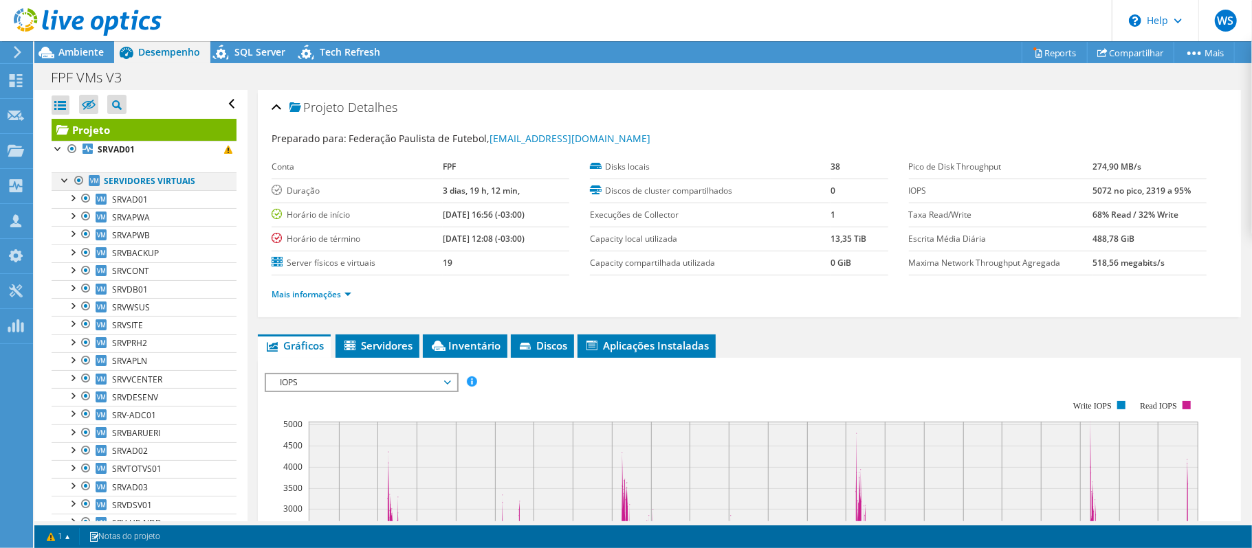
click at [75, 176] on div at bounding box center [79, 181] width 14 height 16
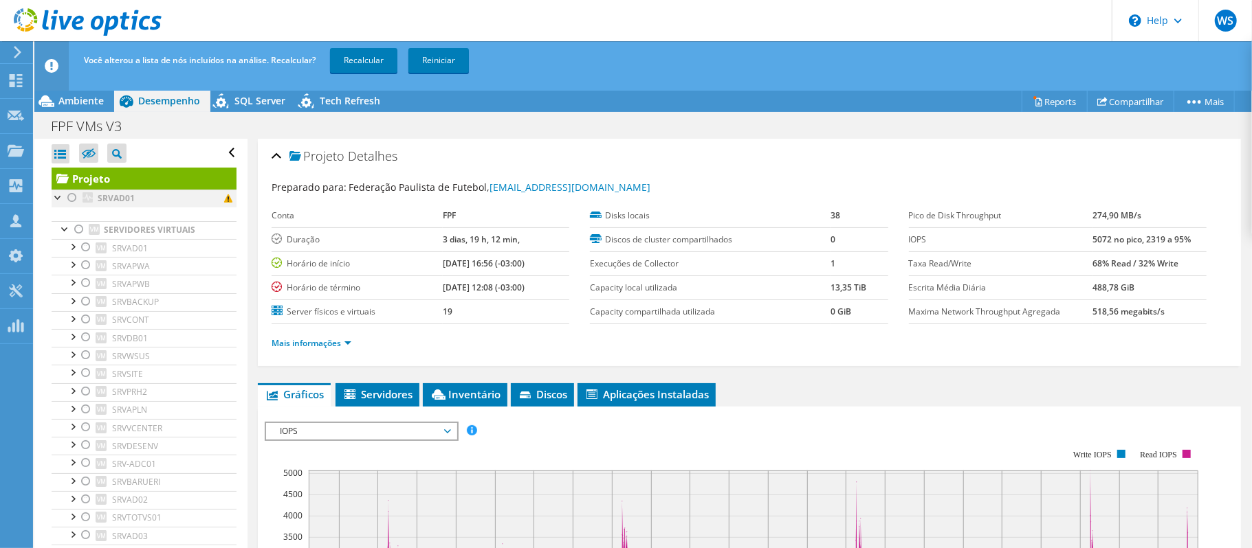
click at [71, 191] on div at bounding box center [72, 198] width 14 height 16
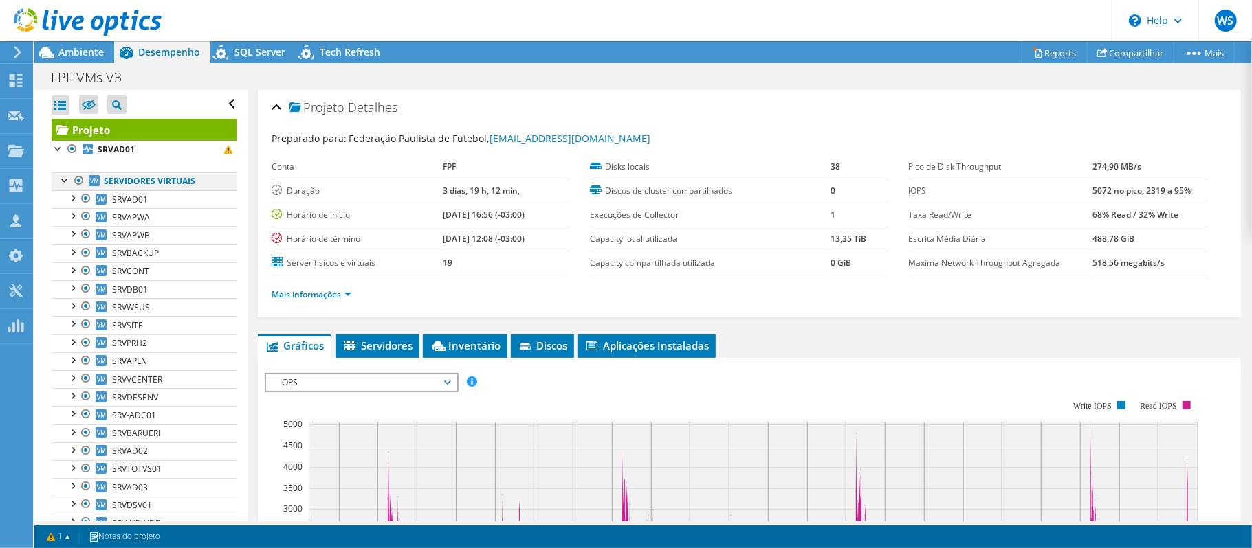
click at [80, 176] on div at bounding box center [79, 181] width 14 height 16
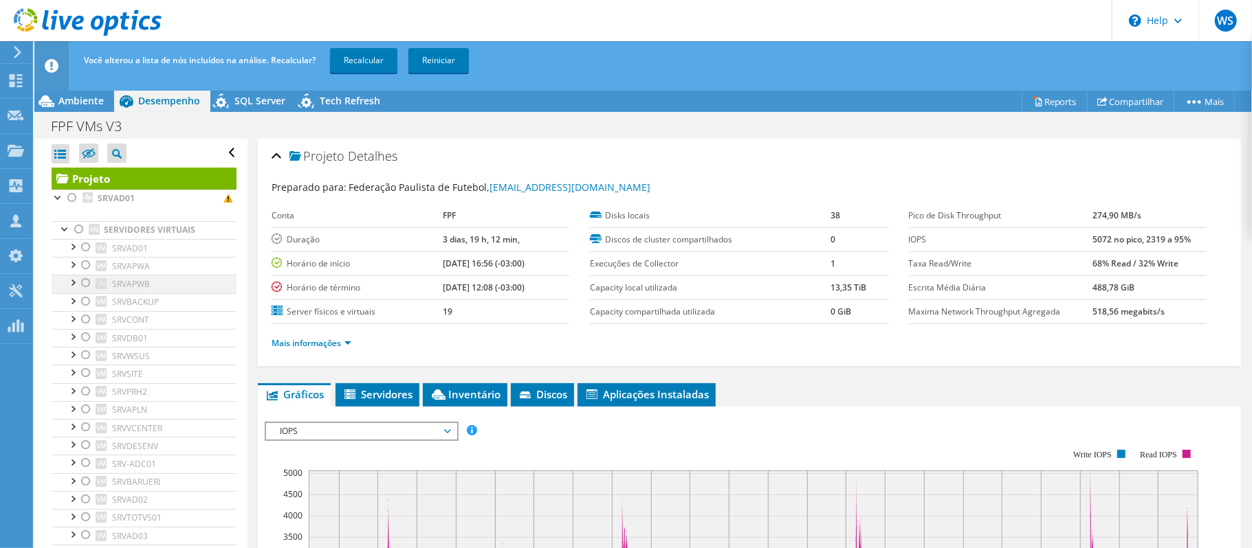
click at [85, 289] on div at bounding box center [86, 283] width 14 height 16
click at [85, 307] on div at bounding box center [86, 301] width 14 height 16
drag, startPoint x: 80, startPoint y: 335, endPoint x: 84, endPoint y: 344, distance: 8.9
click at [80, 336] on div at bounding box center [86, 337] width 14 height 16
click at [85, 322] on div at bounding box center [86, 319] width 14 height 16
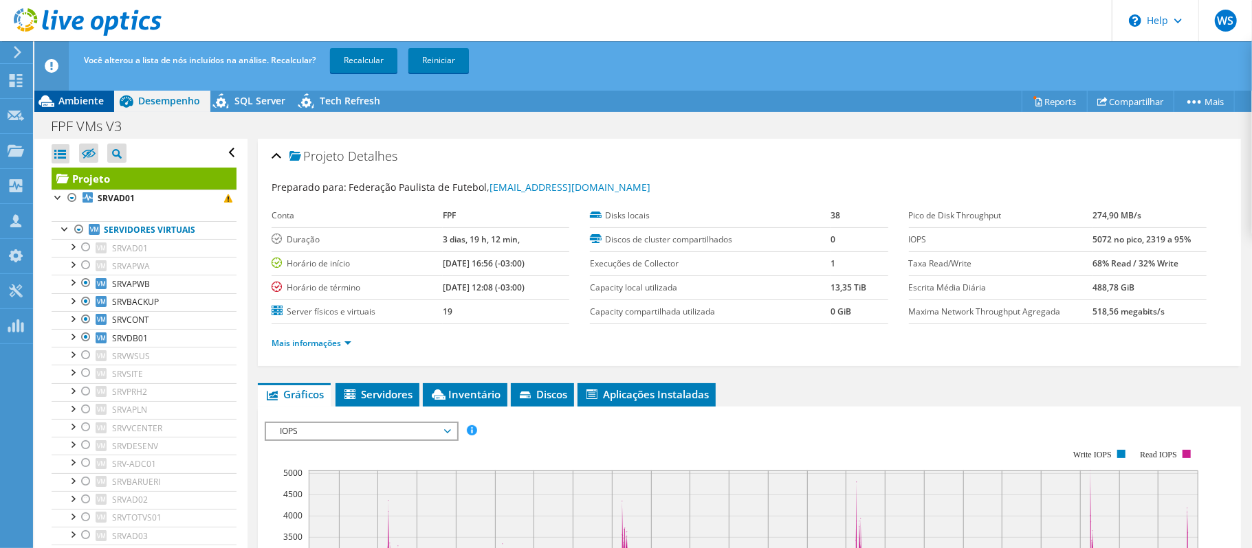
click at [60, 96] on span "Ambiente" at bounding box center [80, 100] width 45 height 13
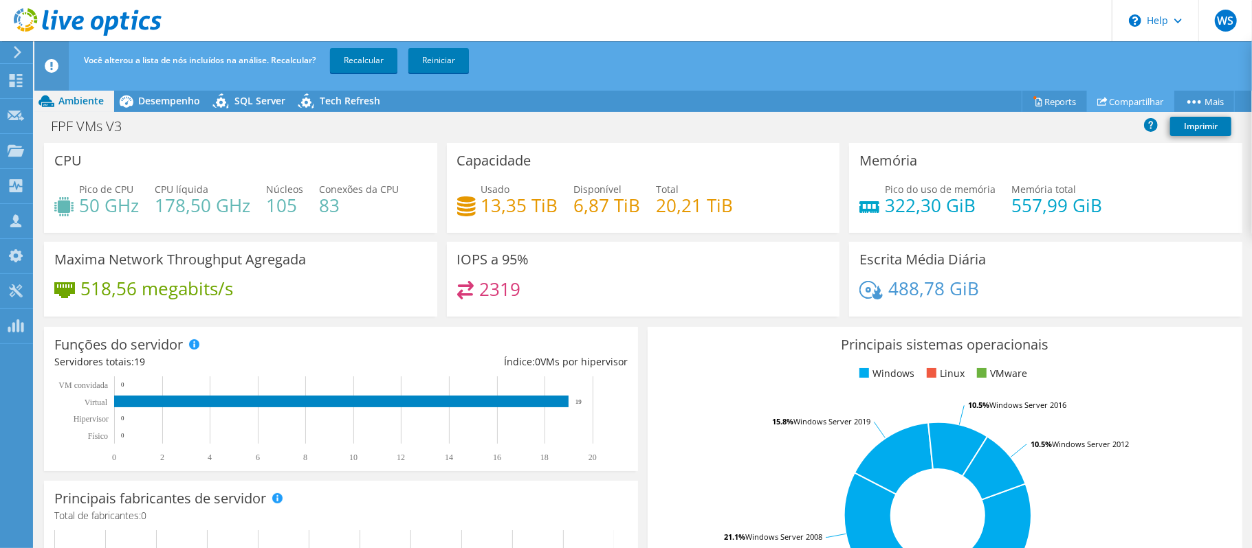
click at [1137, 99] on link "Compartilhar" at bounding box center [1130, 101] width 87 height 21
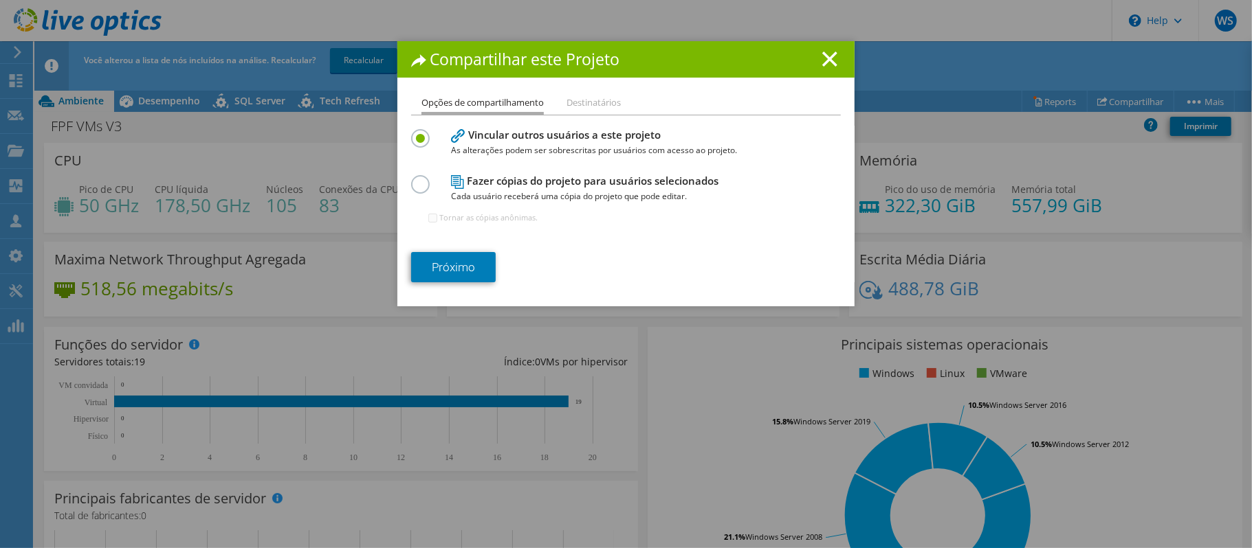
click at [416, 179] on label at bounding box center [423, 176] width 24 height 3
click at [0, 0] on input "radio" at bounding box center [0, 0] width 0 height 0
click at [446, 265] on link "Próximo" at bounding box center [453, 267] width 85 height 30
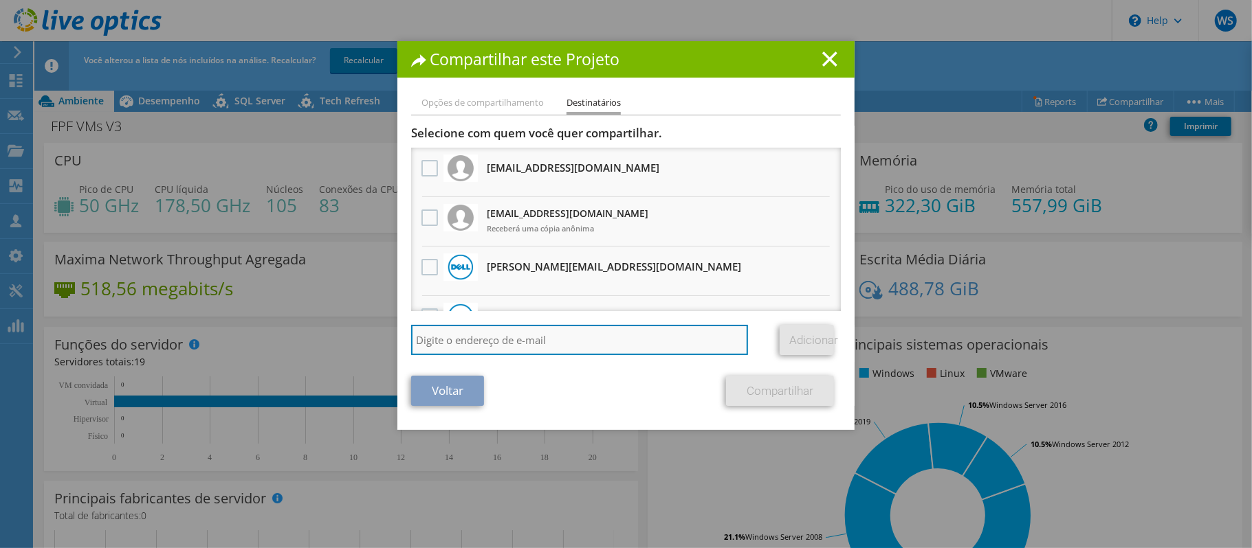
click at [466, 336] on input "search" at bounding box center [579, 340] width 337 height 30
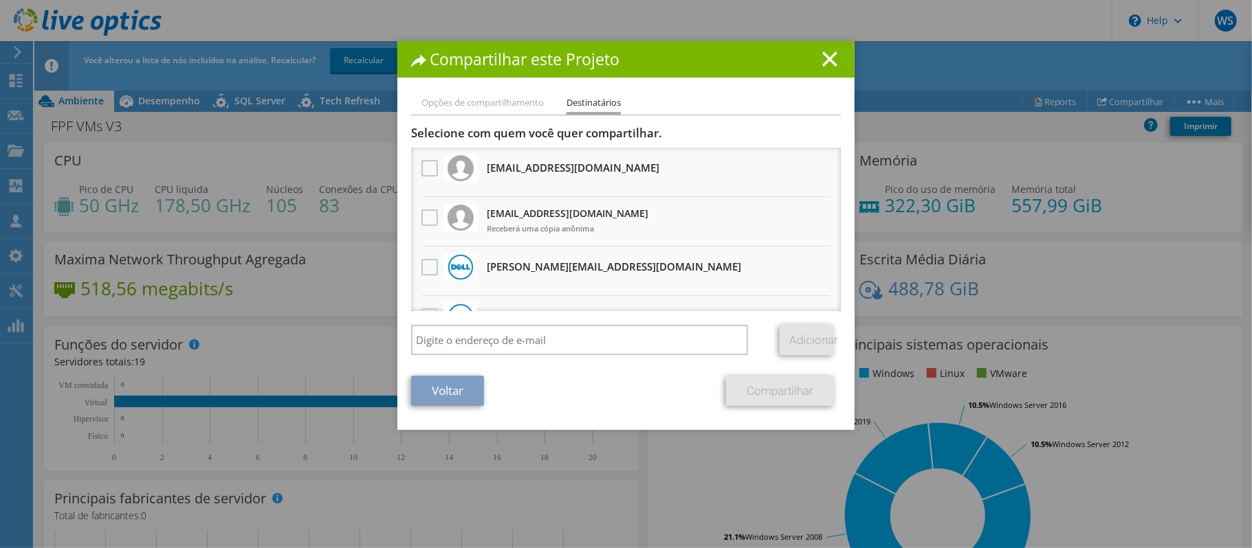
drag, startPoint x: 834, startPoint y: 201, endPoint x: 834, endPoint y: 280, distance: 79.7
click at [834, 280] on div "Opções de compartilhamento Destinatários Vincular outros usuários a este projet…" at bounding box center [625, 262] width 457 height 335
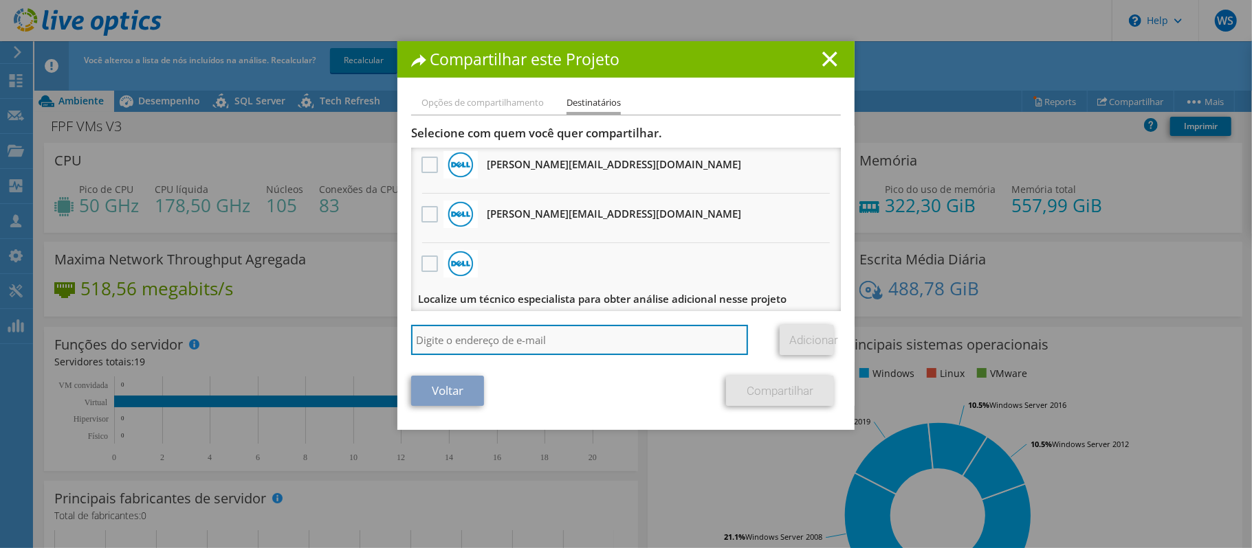
click at [460, 342] on input "search" at bounding box center [579, 340] width 337 height 30
paste input "[PERSON_NAME][EMAIL_ADDRESS][DOMAIN_NAME]"
type input "[PERSON_NAME][EMAIL_ADDRESS][DOMAIN_NAME]"
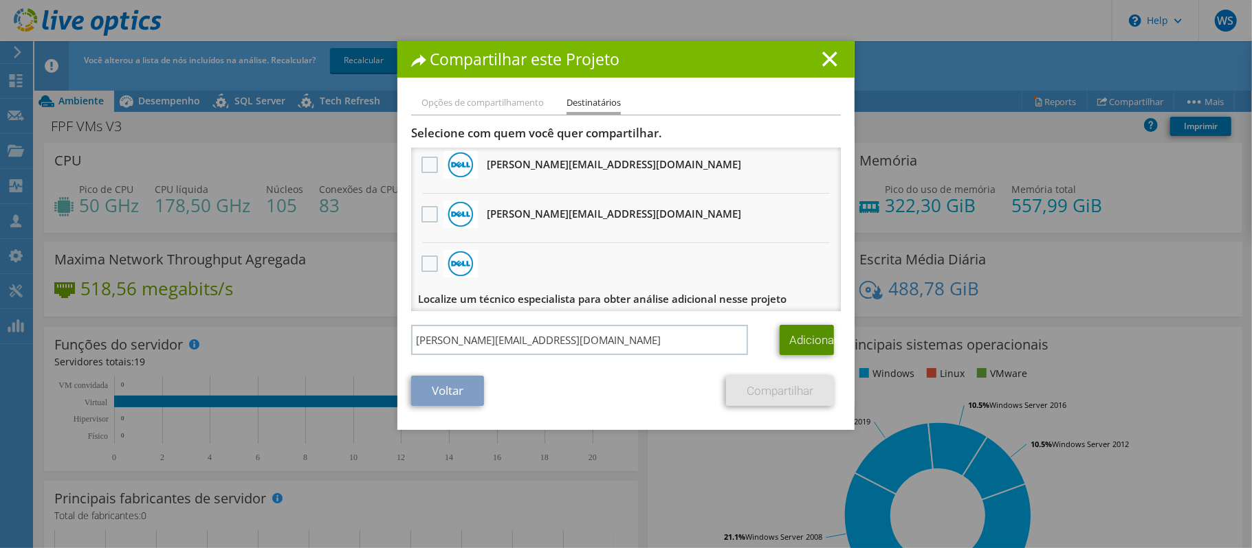
click at [810, 333] on link "Adicionar" at bounding box center [806, 340] width 54 height 30
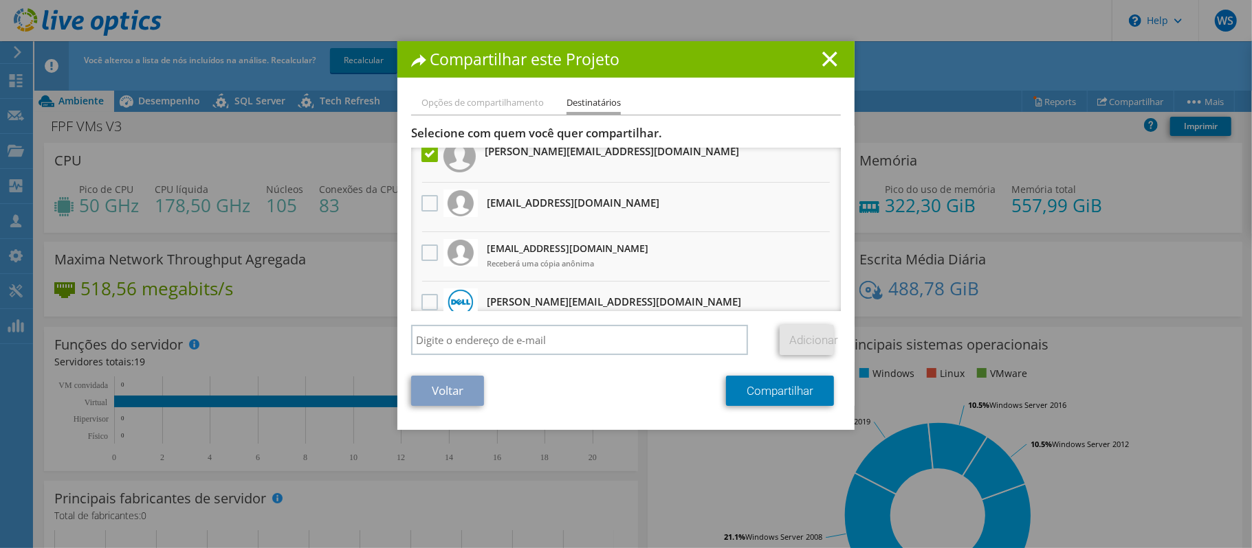
scroll to position [0, 0]
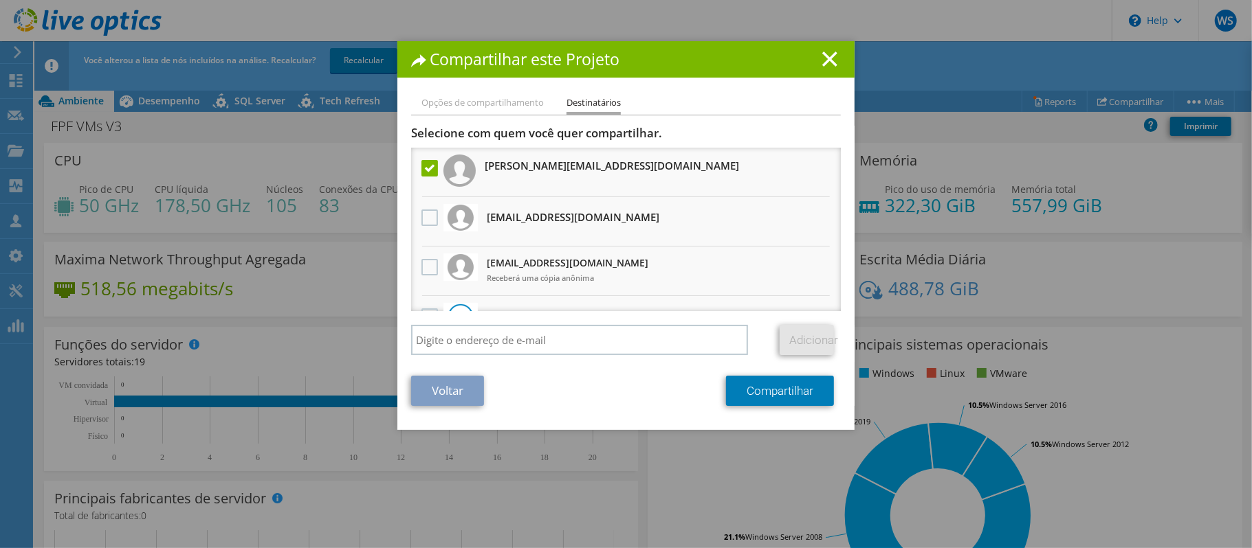
click at [778, 408] on div "Opções de compartilhamento Destinatários Vincular outros usuários a este projet…" at bounding box center [625, 262] width 457 height 335
click at [774, 390] on link "Compartilhar" at bounding box center [780, 391] width 108 height 30
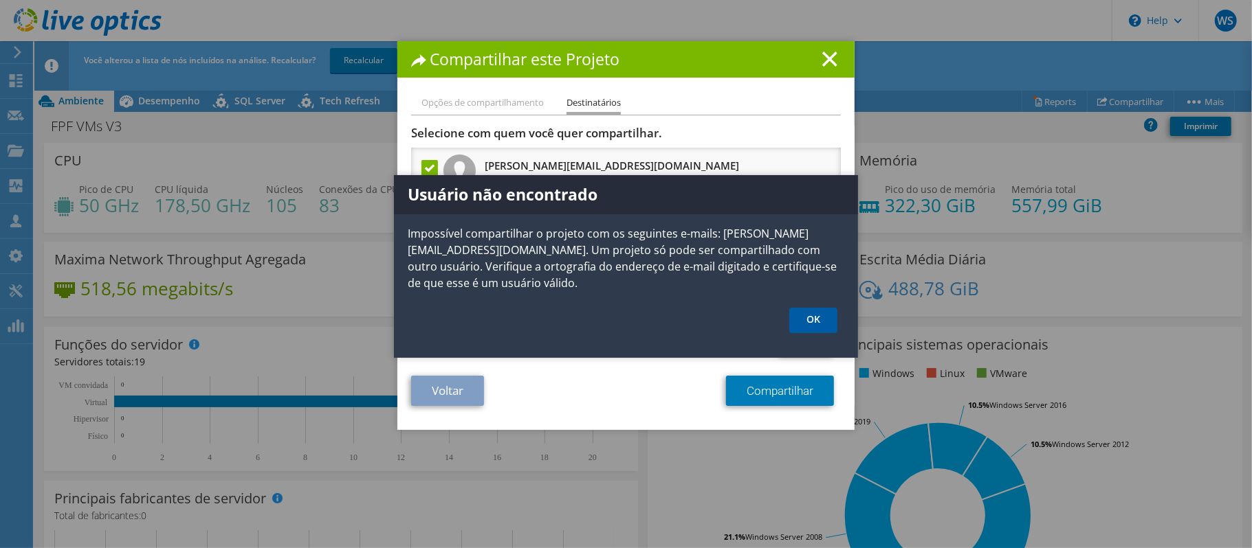
click at [803, 311] on link "OK" at bounding box center [813, 320] width 48 height 25
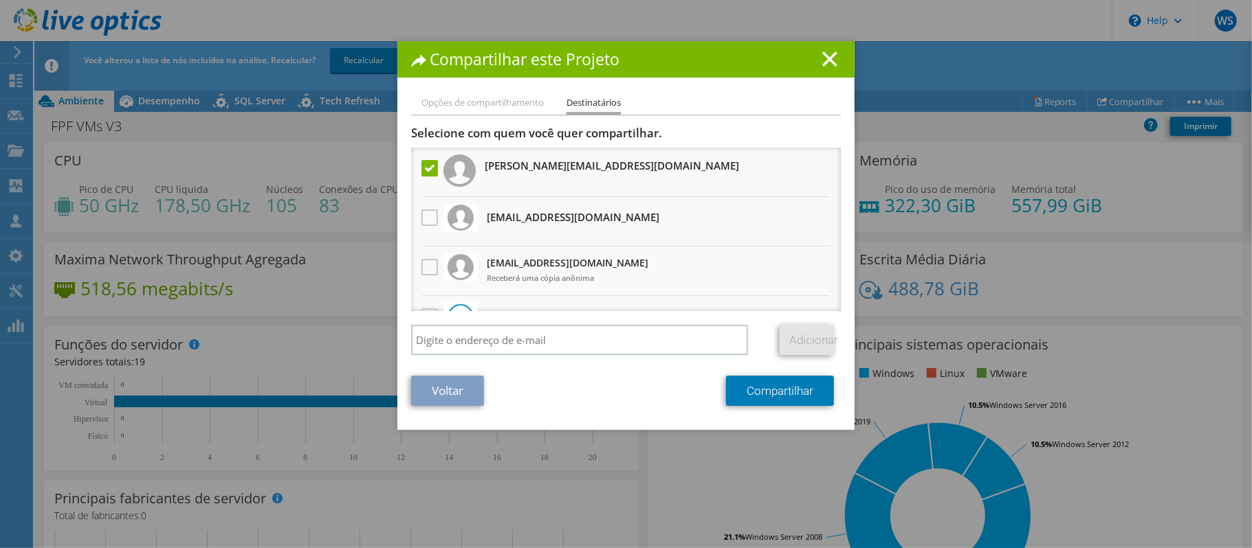
drag, startPoint x: 823, startPoint y: 50, endPoint x: 786, endPoint y: 45, distance: 37.4
click at [823, 51] on div "Compartilhar este Projeto" at bounding box center [625, 59] width 457 height 36
click at [832, 58] on div "Compartilhar este Projeto" at bounding box center [625, 59] width 457 height 36
click at [823, 62] on icon at bounding box center [829, 59] width 15 height 15
